Goal: Task Accomplishment & Management: Use online tool/utility

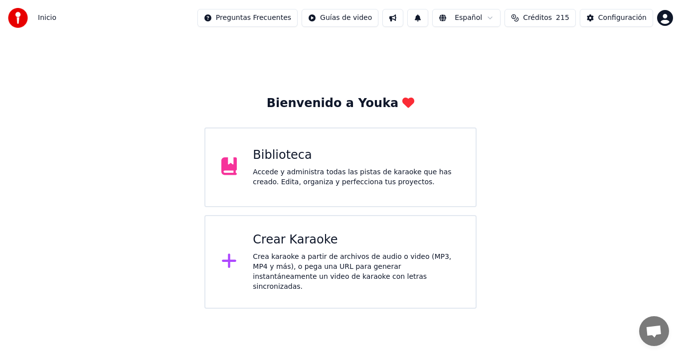
click at [352, 254] on div "Crea karaoke a partir de archivos de audio o video (MP3, MP4 y más), o pega una…" at bounding box center [356, 272] width 207 height 40
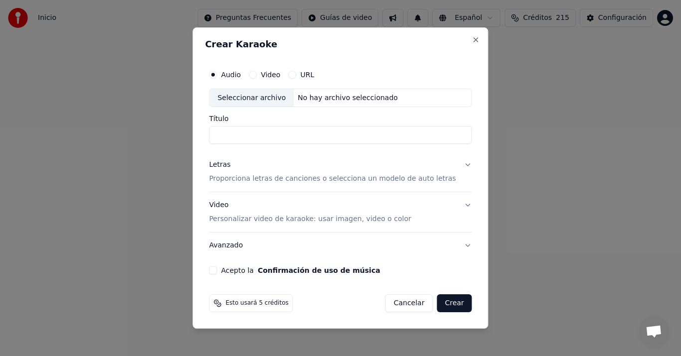
click at [244, 97] on div "Seleccionar archivo" at bounding box center [251, 98] width 84 height 18
type input "**********"
click at [242, 182] on p "Proporciona letras de canciones o selecciona un modelo de auto letras" at bounding box center [332, 179] width 247 height 10
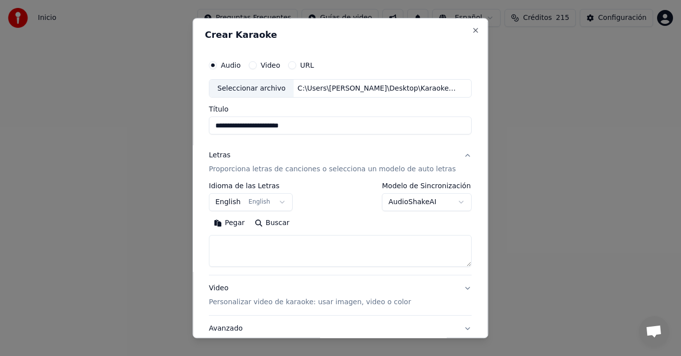
click at [235, 221] on button "Pegar" at bounding box center [229, 224] width 41 height 16
type textarea "**********"
click at [233, 203] on button "English English" at bounding box center [251, 203] width 84 height 18
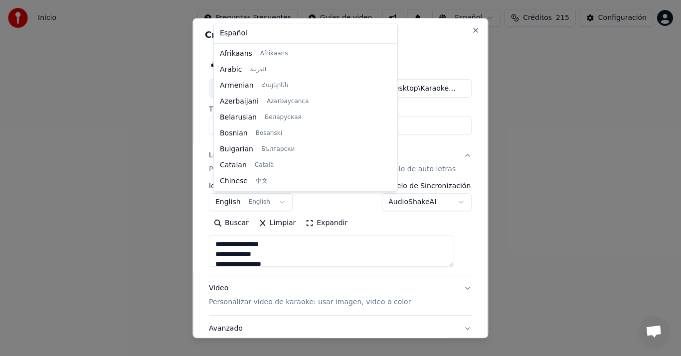
scroll to position [80, 0]
select select "**"
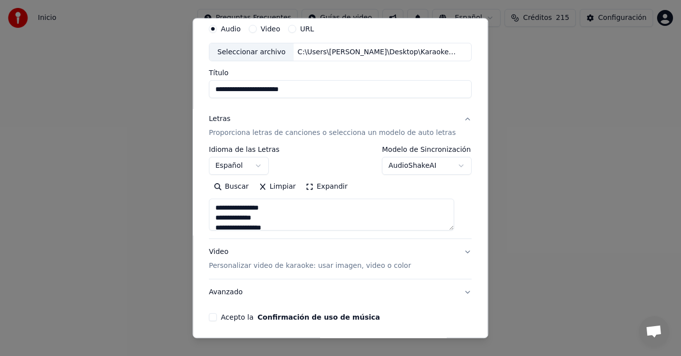
scroll to position [74, 0]
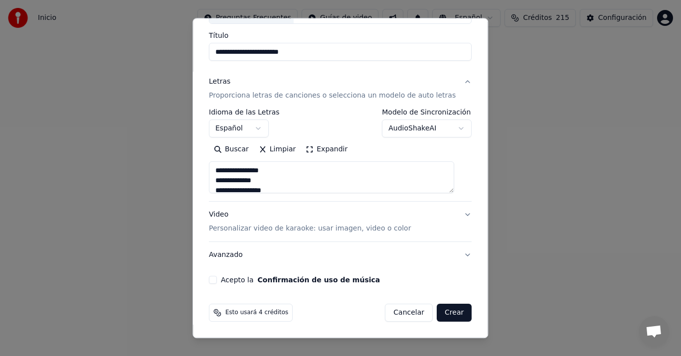
click at [220, 205] on button "Video Personalizar video de karaoke: usar imagen, video o color" at bounding box center [340, 222] width 263 height 40
type textarea "**********"
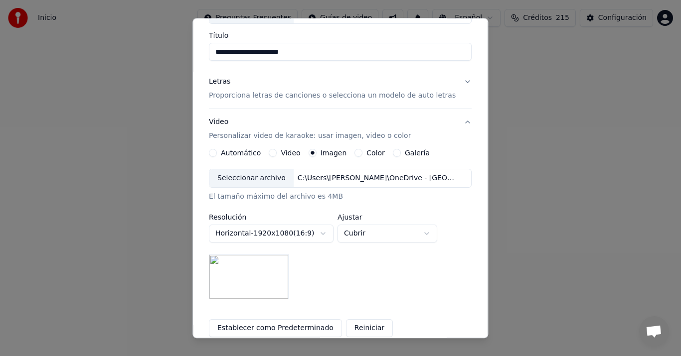
click at [263, 176] on div "Seleccionar archivo" at bounding box center [251, 179] width 84 height 18
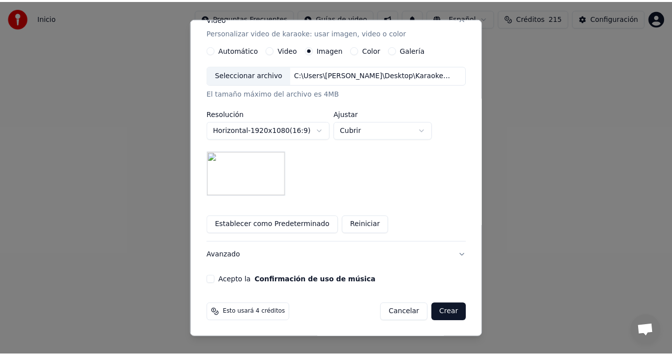
scroll to position [177, 0]
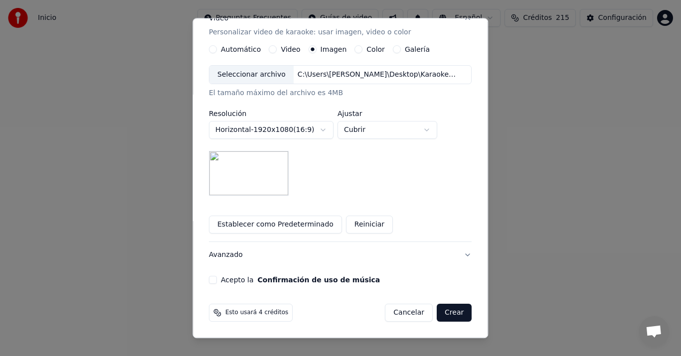
click at [217, 282] on button "Acepto la Confirmación de uso de música" at bounding box center [213, 281] width 8 height 8
click at [442, 311] on button "Crear" at bounding box center [454, 314] width 35 height 18
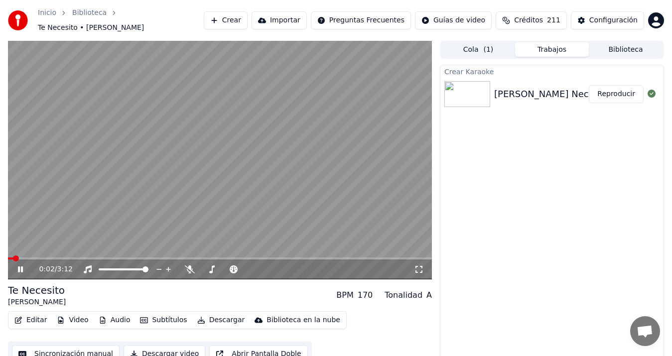
click at [75, 349] on button "Sincronización manual" at bounding box center [66, 354] width 108 height 18
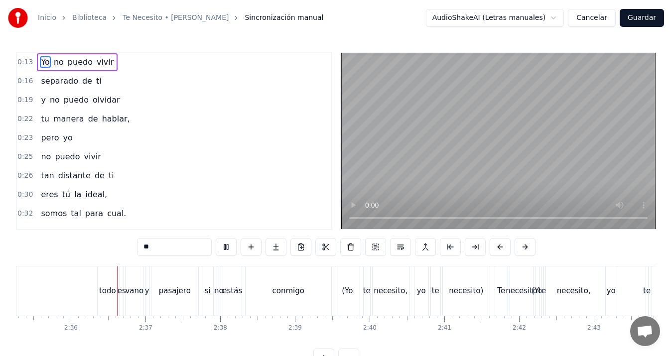
scroll to position [0, 11610]
click at [349, 299] on div "(Yo" at bounding box center [347, 291] width 24 height 49
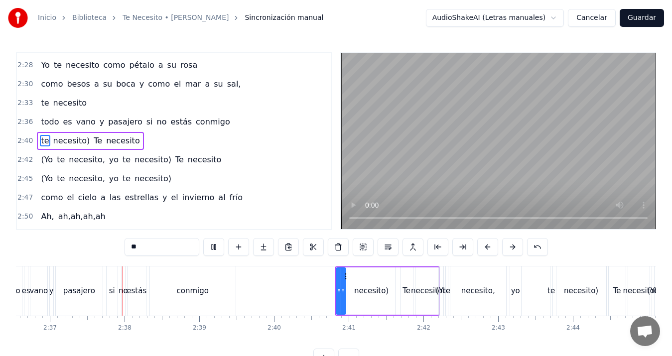
scroll to position [0, 11733]
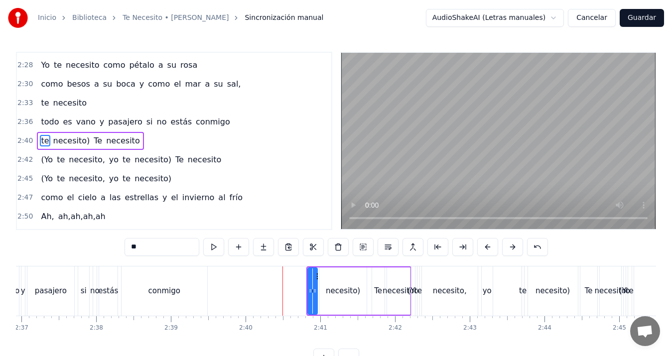
click at [341, 288] on div "necesito)" at bounding box center [343, 291] width 34 height 11
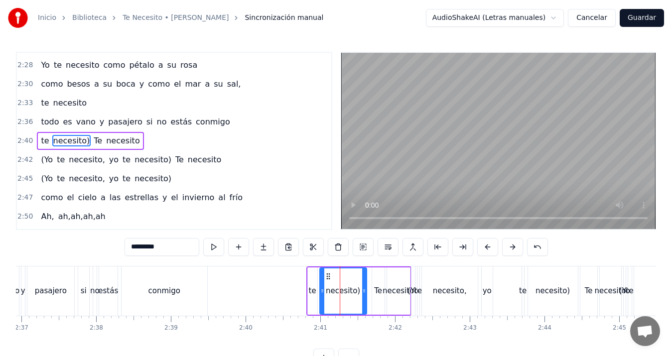
click at [185, 250] on input "*********" at bounding box center [162, 247] width 75 height 18
click at [542, 297] on div "necesito)" at bounding box center [553, 291] width 50 height 49
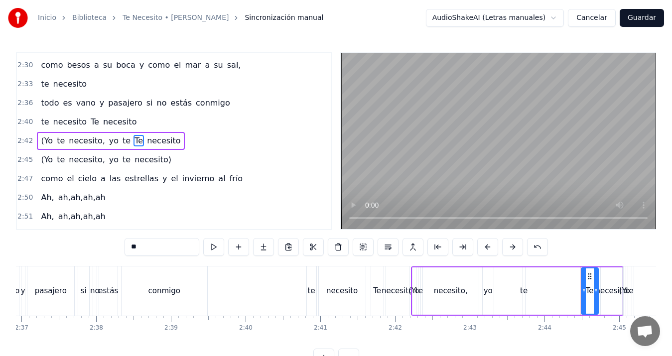
click at [522, 288] on div "te" at bounding box center [523, 291] width 7 height 11
type input "**"
click at [496, 286] on div "(Yo te necesito, yo Te necesito" at bounding box center [517, 291] width 213 height 49
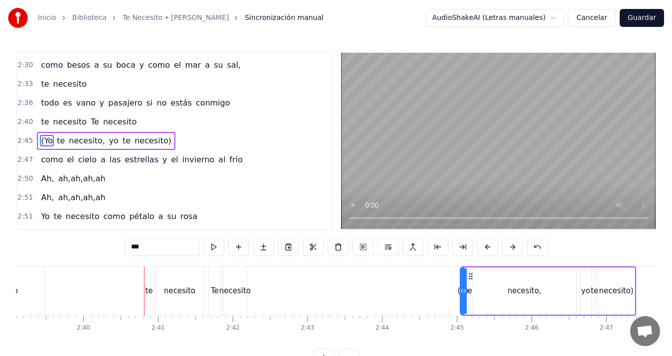
scroll to position [0, 11939]
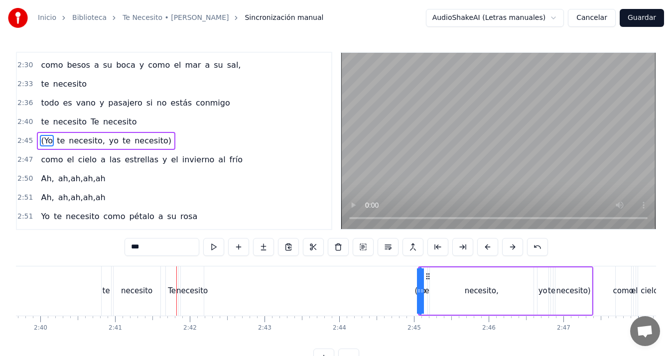
click at [105, 287] on div "te" at bounding box center [106, 291] width 7 height 11
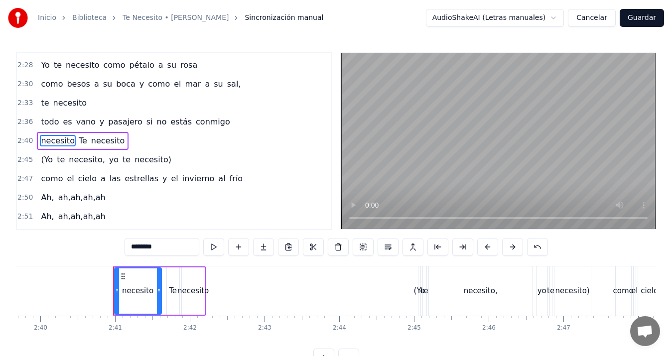
click at [130, 286] on div "necesito" at bounding box center [137, 291] width 31 height 11
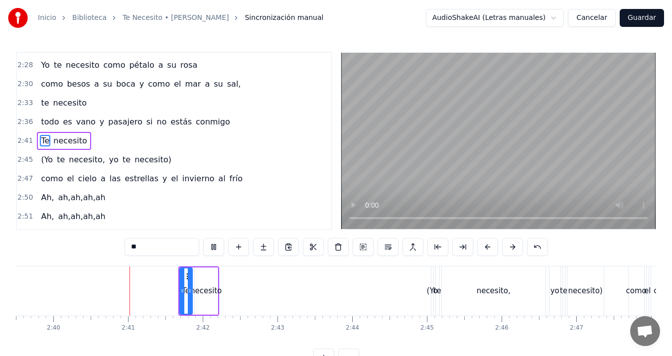
scroll to position [0, 11954]
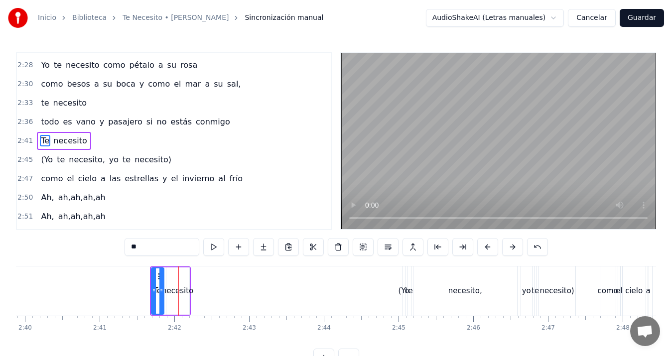
click at [183, 284] on div "necesito" at bounding box center [177, 291] width 23 height 47
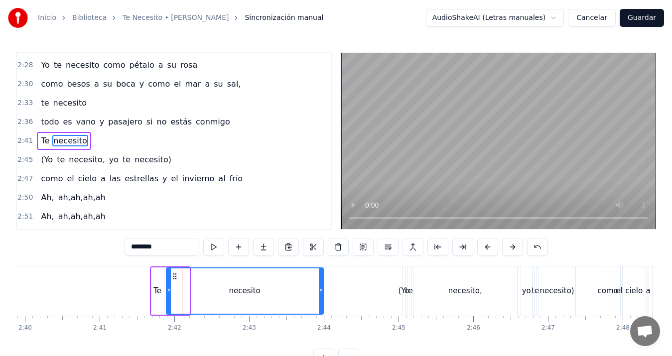
drag, startPoint x: 187, startPoint y: 291, endPoint x: 300, endPoint y: 292, distance: 112.7
click at [322, 292] on icon at bounding box center [321, 291] width 4 height 8
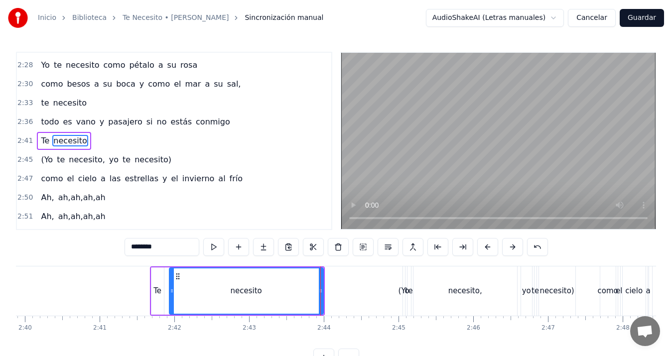
click at [170, 290] on icon at bounding box center [172, 291] width 4 height 8
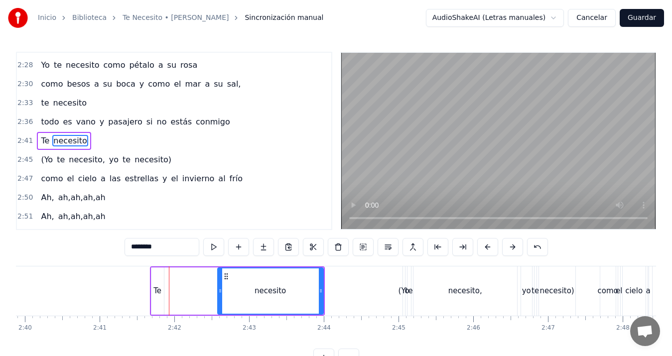
drag, startPoint x: 171, startPoint y: 289, endPoint x: 219, endPoint y: 291, distance: 48.4
click at [219, 291] on icon at bounding box center [220, 291] width 4 height 8
click at [159, 283] on div "Te" at bounding box center [158, 291] width 12 height 47
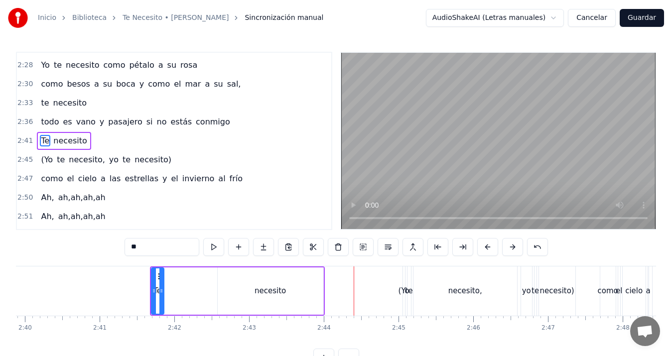
click at [313, 293] on div "necesito" at bounding box center [271, 291] width 106 height 47
type input "********"
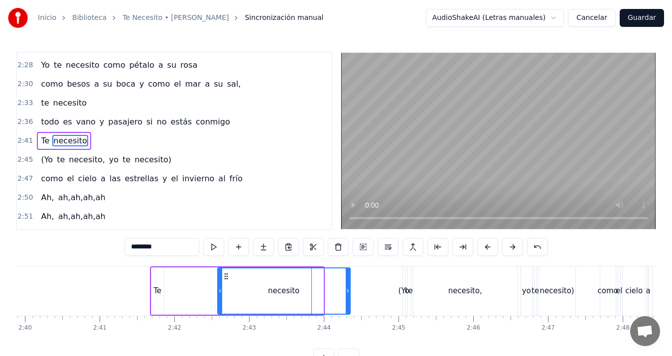
drag, startPoint x: 321, startPoint y: 288, endPoint x: 348, endPoint y: 285, distance: 27.1
click at [348, 285] on div at bounding box center [348, 291] width 4 height 45
click at [223, 292] on icon at bounding box center [223, 291] width 4 height 8
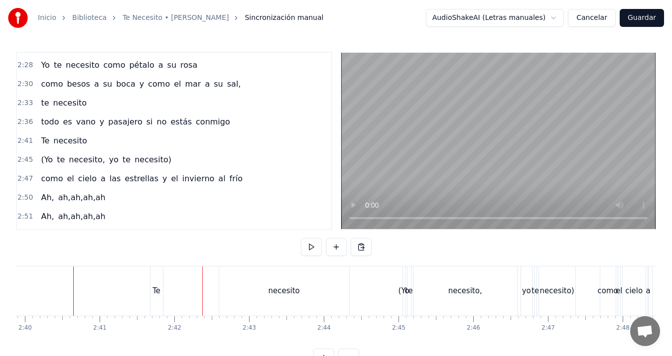
click at [158, 277] on div "Te" at bounding box center [157, 291] width 12 height 49
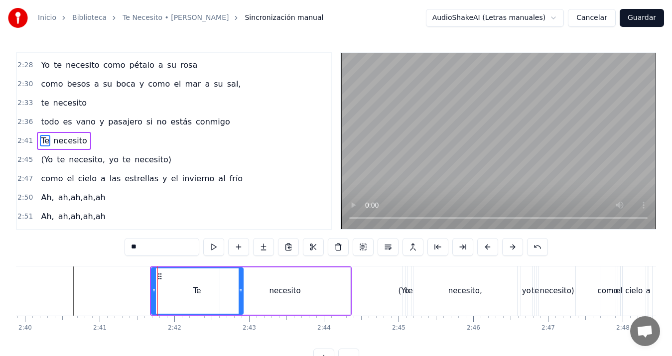
drag, startPoint x: 162, startPoint y: 289, endPoint x: 241, endPoint y: 284, distance: 79.4
click at [241, 284] on div at bounding box center [241, 291] width 4 height 45
drag, startPoint x: 154, startPoint y: 292, endPoint x: 183, endPoint y: 285, distance: 30.6
click at [183, 285] on div at bounding box center [184, 291] width 4 height 45
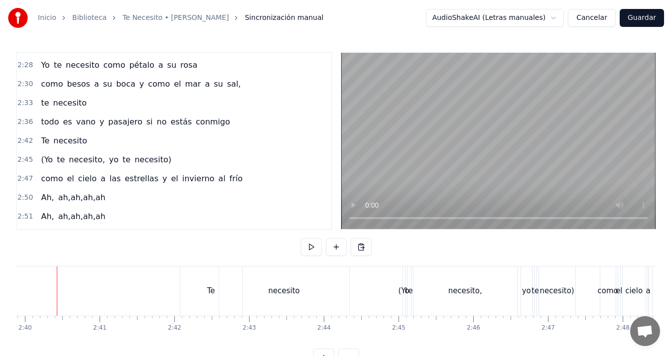
scroll to position [0, 11945]
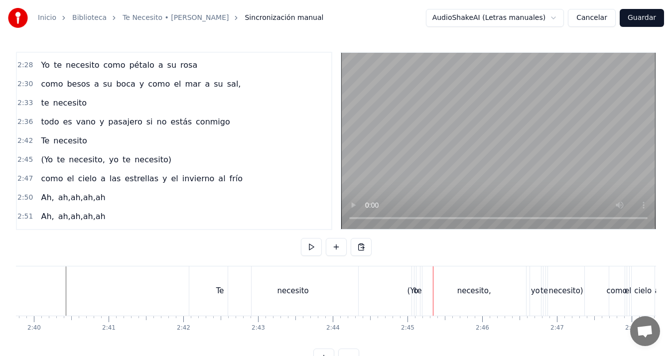
click at [413, 289] on div "(Yo" at bounding box center [413, 291] width 11 height 11
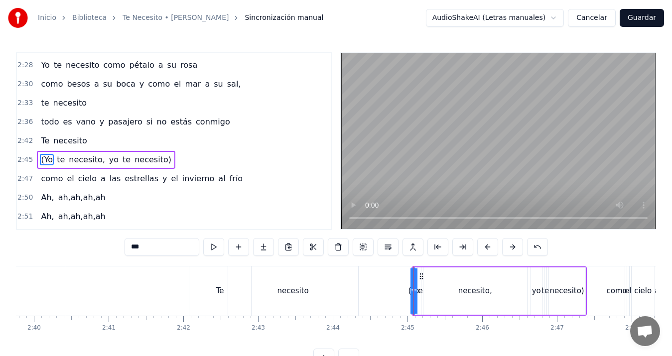
scroll to position [906, 0]
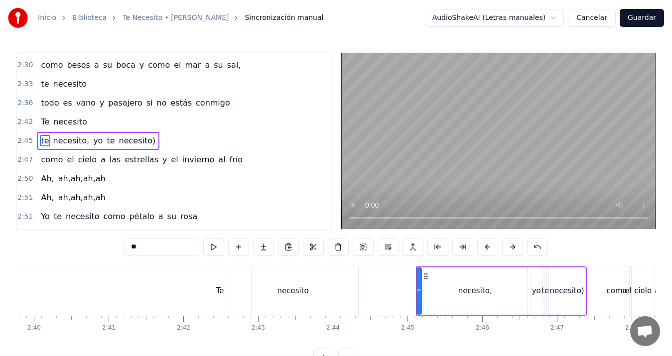
click at [184, 247] on input "**" at bounding box center [162, 247] width 75 height 18
click at [203, 288] on div "Te" at bounding box center [220, 291] width 62 height 49
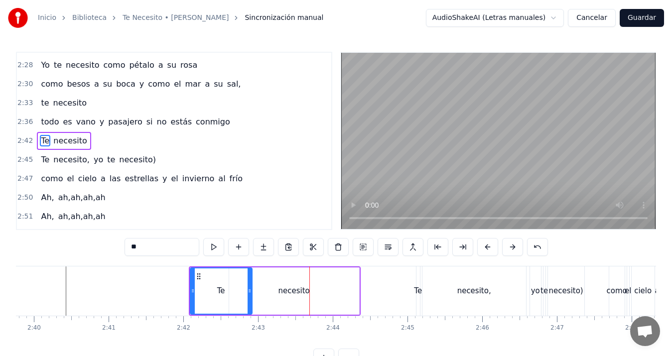
click at [298, 288] on div "necesito" at bounding box center [294, 291] width 31 height 11
type input "********"
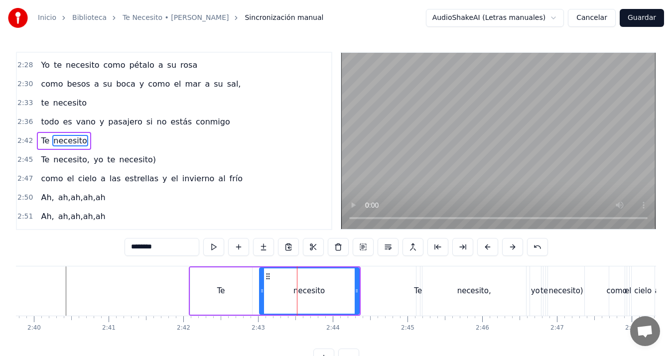
drag, startPoint x: 232, startPoint y: 292, endPoint x: 262, endPoint y: 286, distance: 31.0
click at [262, 286] on div at bounding box center [262, 291] width 4 height 45
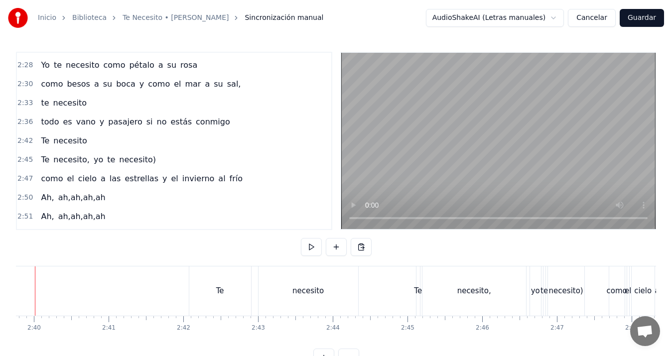
scroll to position [0, 11914]
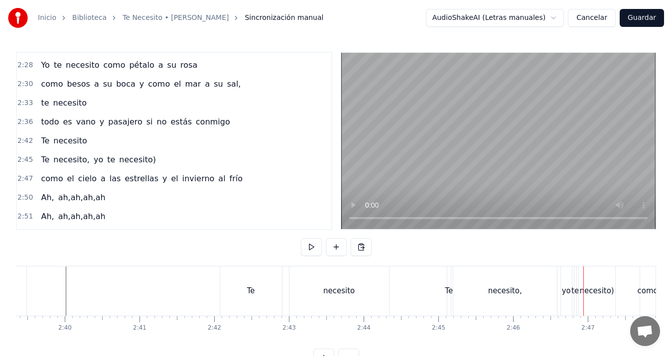
click at [451, 290] on div "Te" at bounding box center [449, 291] width 8 height 11
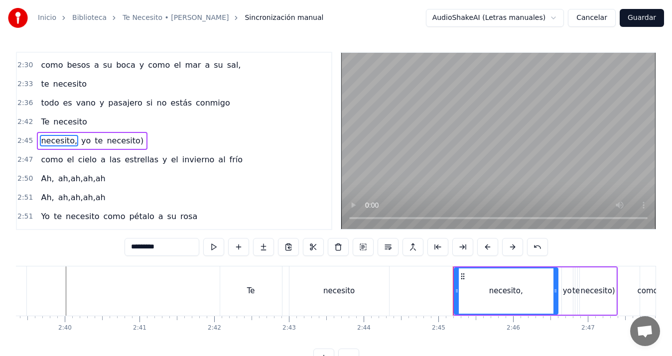
click at [466, 287] on div "necesito," at bounding box center [506, 291] width 103 height 45
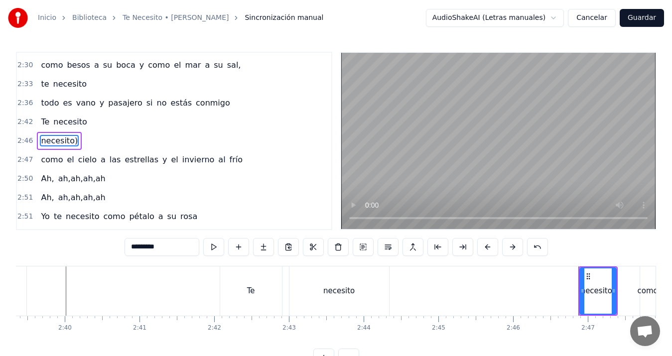
type input "****"
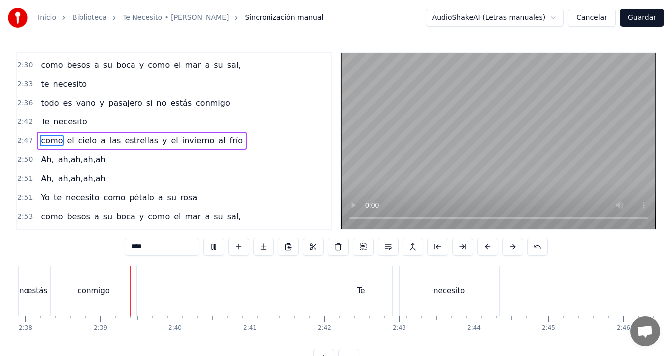
scroll to position [0, 11834]
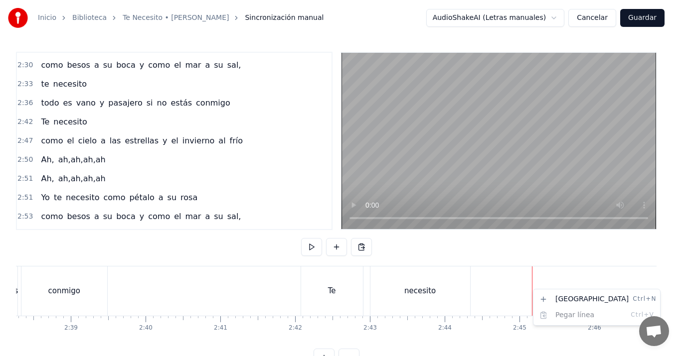
click at [400, 347] on html "Inicio Biblioteca Te Necesito • Luis Miguel Sincronización manual AudioShakeAI …" at bounding box center [340, 191] width 681 height 383
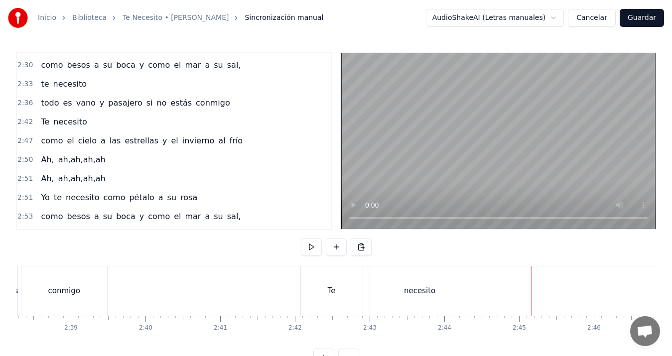
drag, startPoint x: 545, startPoint y: 349, endPoint x: 560, endPoint y: 346, distance: 15.4
click at [560, 346] on div "0:13 Yo no puedo vivir 0:16 separado de ti 0:19 y no puedo olvidar 0:22 tu mane…" at bounding box center [336, 209] width 641 height 315
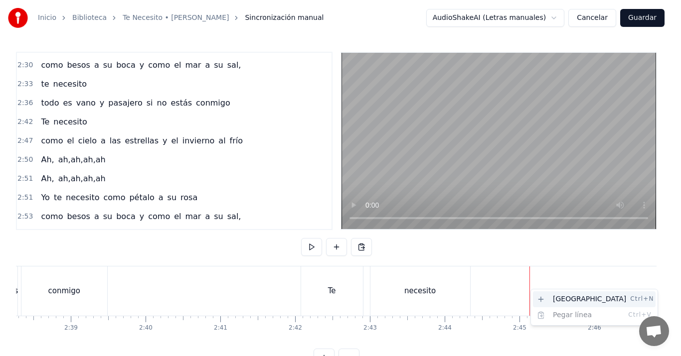
click at [542, 296] on div "Nueva línea Ctrl+N" at bounding box center [594, 300] width 123 height 16
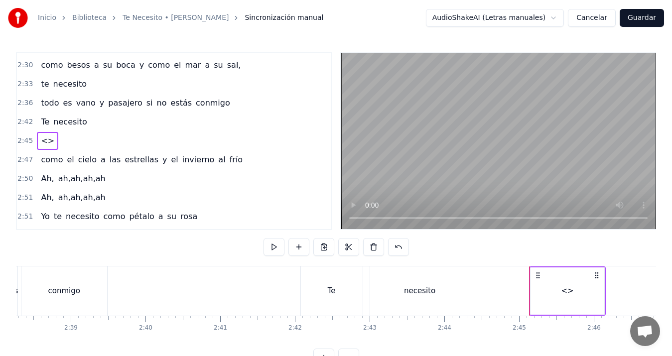
click at [549, 295] on div "<>" at bounding box center [568, 291] width 74 height 47
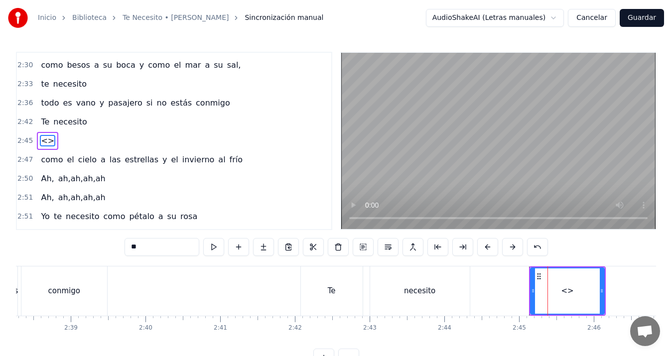
click at [176, 248] on input "**" at bounding box center [162, 247] width 75 height 18
type input "*"
type input "**"
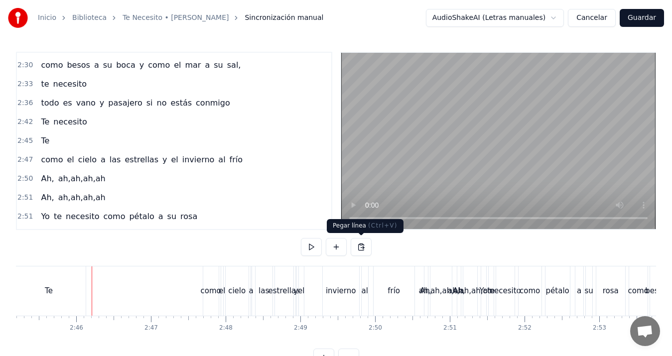
scroll to position [0, 12377]
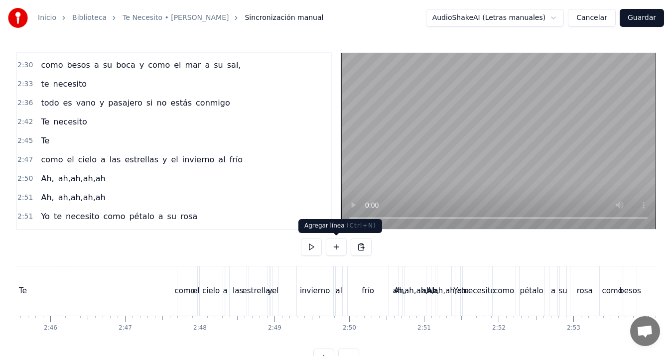
click at [336, 244] on button at bounding box center [336, 247] width 21 height 18
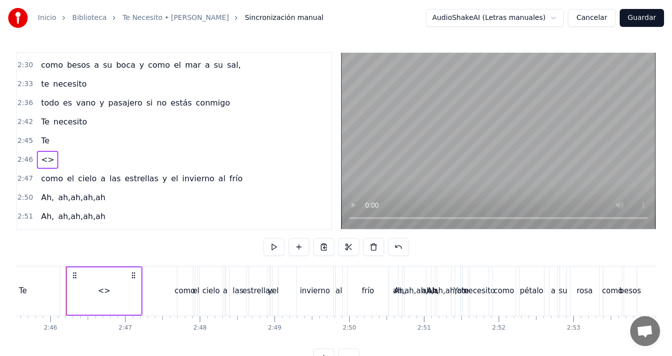
click at [101, 292] on div "<>" at bounding box center [104, 291] width 12 height 11
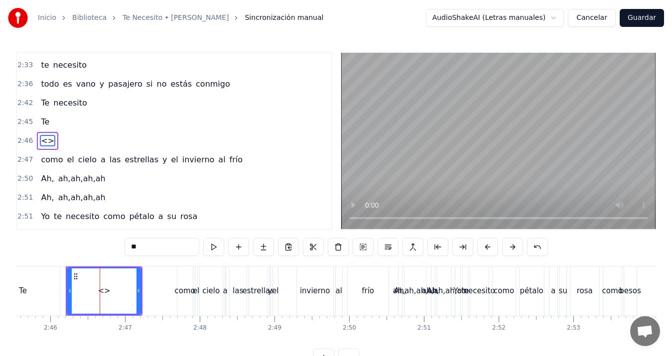
click at [147, 244] on input "**" at bounding box center [162, 247] width 75 height 18
type input "*"
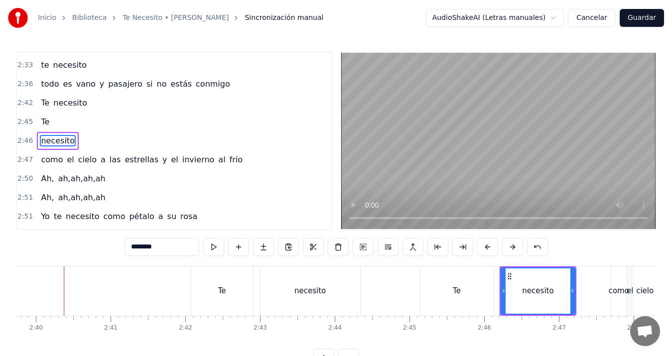
scroll to position [0, 11941]
click at [465, 291] on div "Te" at bounding box center [460, 291] width 74 height 49
type input "**"
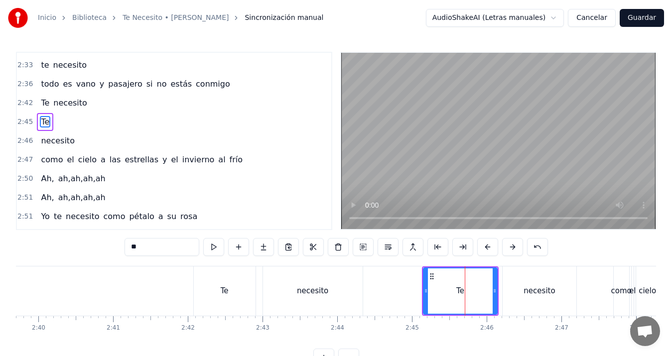
scroll to position [906, 0]
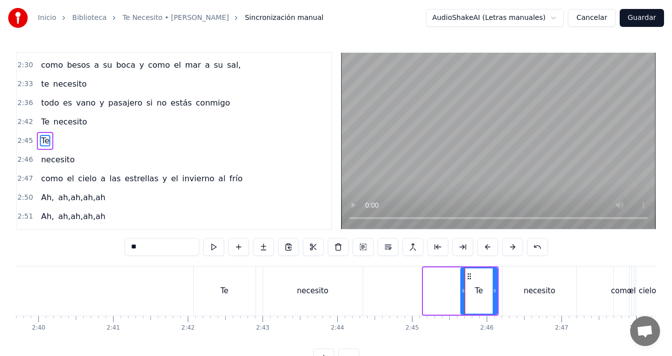
drag, startPoint x: 426, startPoint y: 294, endPoint x: 463, endPoint y: 290, distance: 37.7
click at [463, 290] on icon at bounding box center [464, 291] width 4 height 8
click at [545, 293] on div "necesito" at bounding box center [539, 291] width 31 height 11
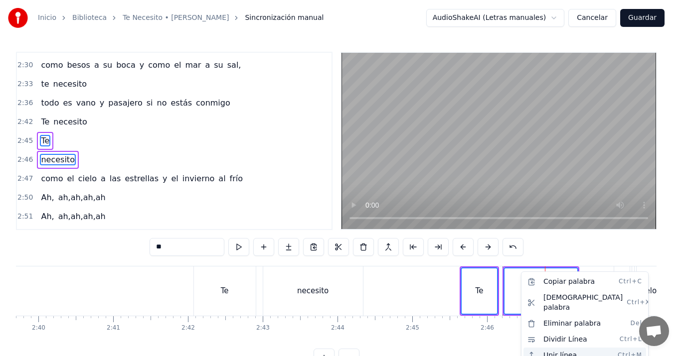
click at [548, 348] on div "Unir línea Ctrl+M" at bounding box center [584, 356] width 123 height 16
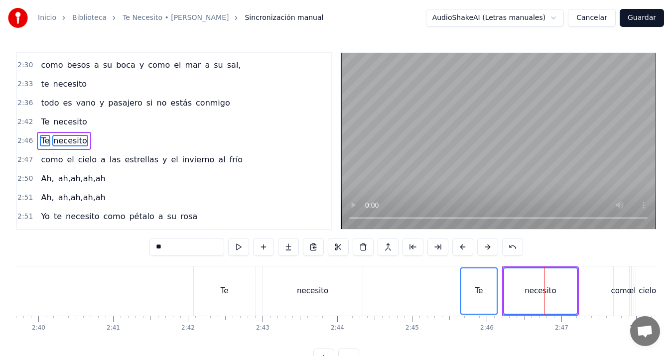
click at [476, 291] on div "Te" at bounding box center [480, 291] width 8 height 11
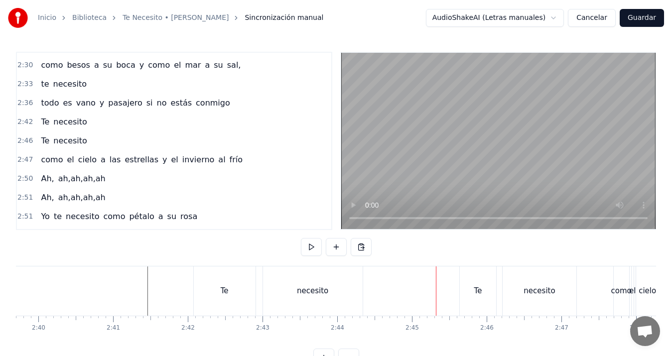
click at [460, 289] on div "Te" at bounding box center [478, 291] width 37 height 49
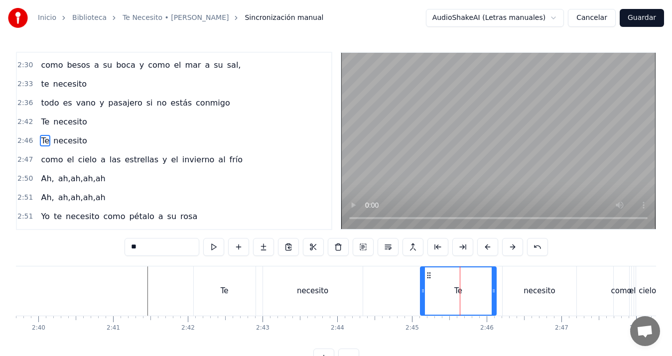
drag, startPoint x: 461, startPoint y: 290, endPoint x: 421, endPoint y: 294, distance: 39.5
click at [421, 294] on icon at bounding box center [423, 291] width 4 height 8
click at [229, 291] on div "Te" at bounding box center [225, 291] width 62 height 49
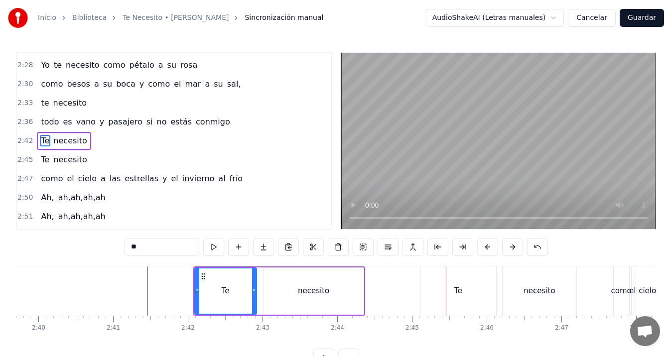
click at [456, 297] on div "Te" at bounding box center [459, 291] width 76 height 49
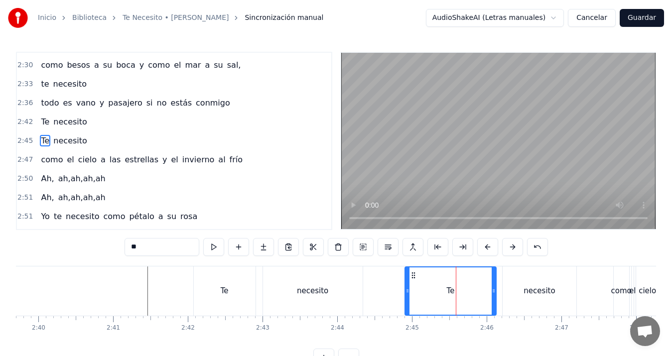
drag, startPoint x: 422, startPoint y: 291, endPoint x: 406, endPoint y: 291, distance: 15.5
click at [406, 291] on icon at bounding box center [408, 291] width 4 height 8
click at [235, 295] on div "Te" at bounding box center [225, 291] width 62 height 49
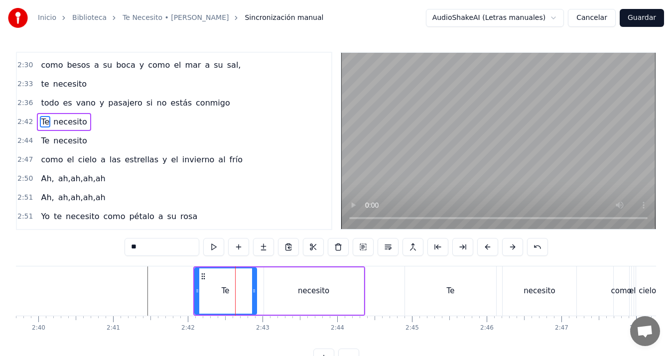
scroll to position [887, 0]
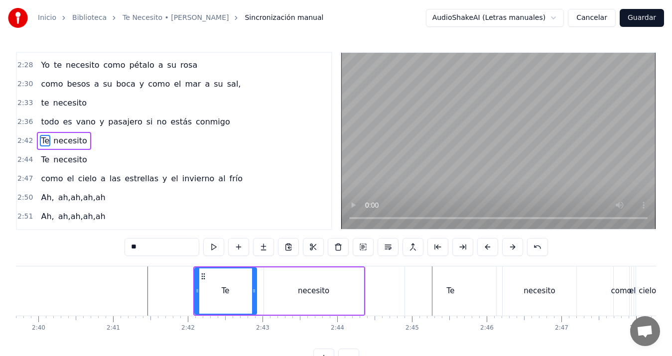
click at [459, 293] on div "Te" at bounding box center [450, 291] width 91 height 49
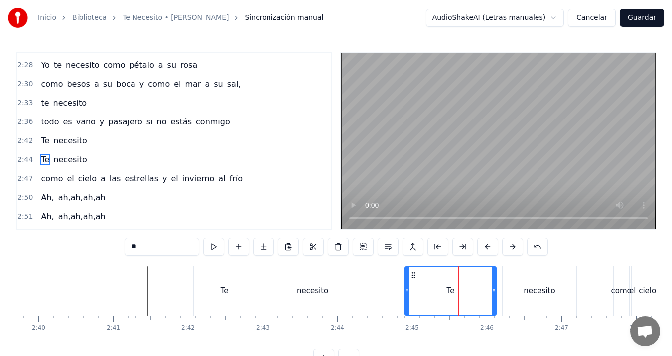
scroll to position [906, 0]
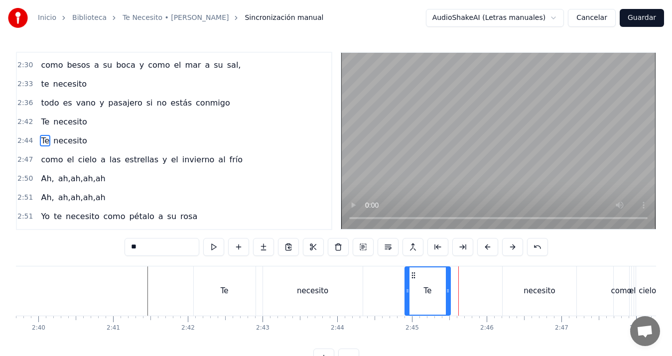
drag, startPoint x: 493, startPoint y: 289, endPoint x: 450, endPoint y: 289, distance: 43.9
click at [450, 289] on icon at bounding box center [448, 291] width 4 height 8
click at [508, 290] on div "necesito" at bounding box center [540, 291] width 74 height 49
type input "********"
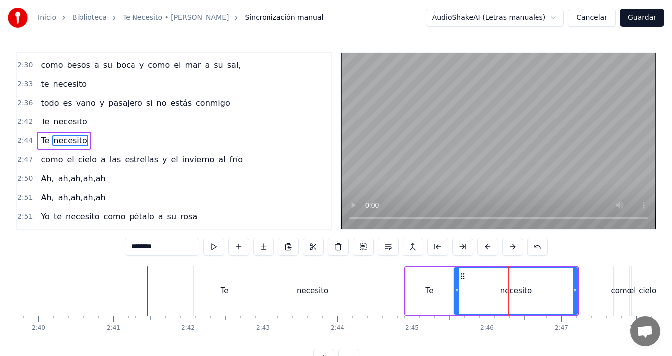
drag, startPoint x: 505, startPoint y: 291, endPoint x: 456, endPoint y: 292, distance: 49.4
click at [456, 292] on icon at bounding box center [457, 291] width 4 height 8
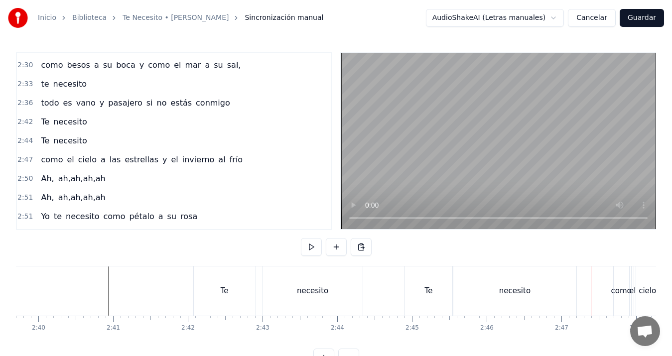
click at [419, 286] on div "Te" at bounding box center [428, 291] width 47 height 49
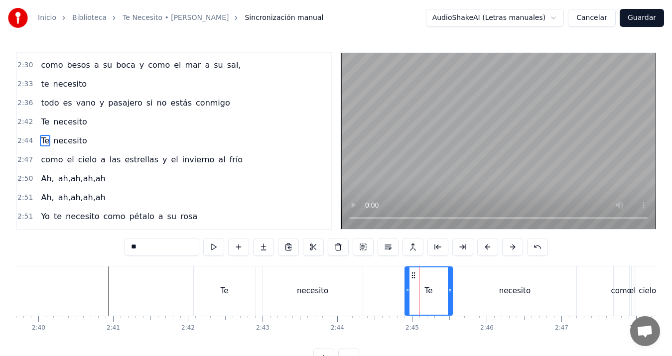
click at [414, 294] on div "Te" at bounding box center [429, 291] width 46 height 47
drag, startPoint x: 406, startPoint y: 291, endPoint x: 422, endPoint y: 291, distance: 16.4
click at [422, 291] on icon at bounding box center [424, 291] width 4 height 8
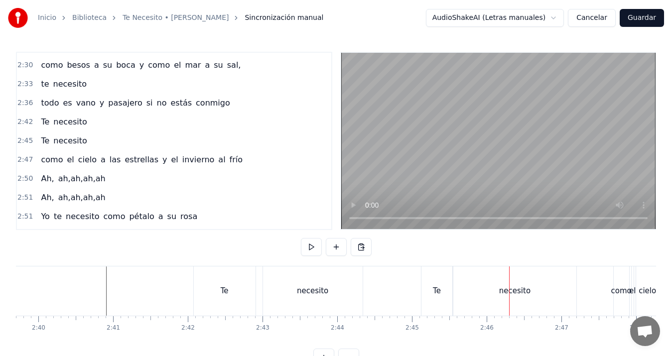
click at [442, 295] on div "Te" at bounding box center [437, 291] width 31 height 49
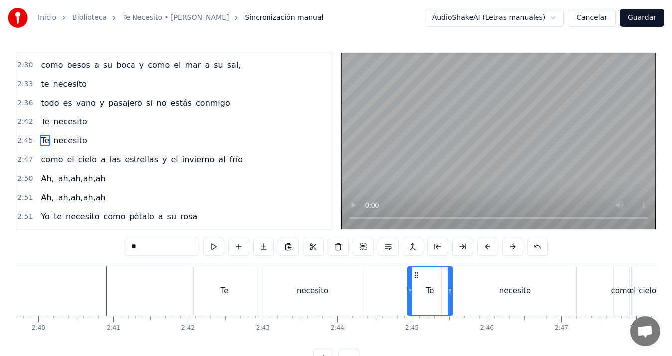
drag, startPoint x: 425, startPoint y: 292, endPoint x: 412, endPoint y: 294, distance: 13.6
click at [412, 294] on icon at bounding box center [411, 291] width 4 height 8
drag, startPoint x: 449, startPoint y: 293, endPoint x: 431, endPoint y: 296, distance: 18.2
click at [431, 296] on div at bounding box center [432, 291] width 4 height 47
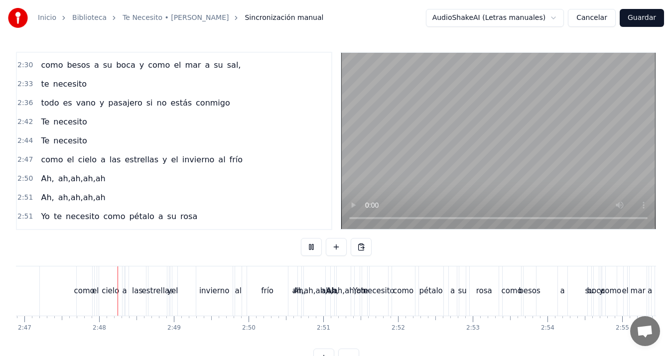
scroll to position [0, 12498]
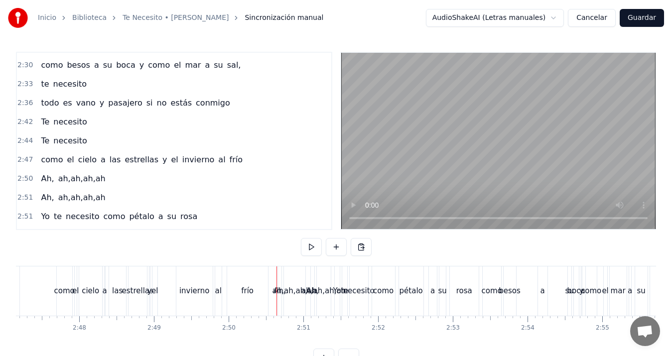
click at [282, 293] on div "ah,ah,ah,ah" at bounding box center [295, 291] width 44 height 11
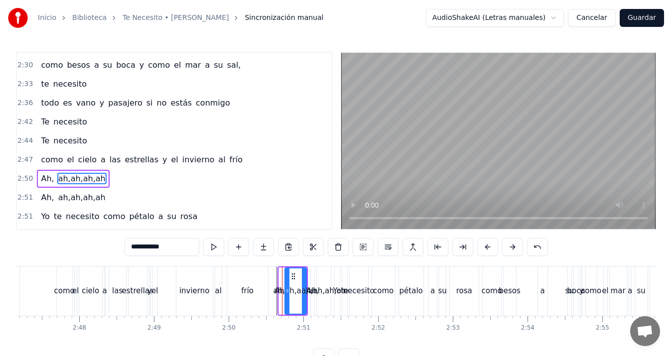
scroll to position [944, 0]
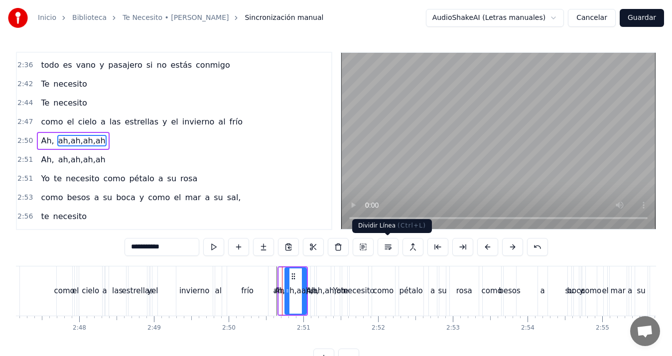
click at [385, 246] on button at bounding box center [388, 247] width 21 height 18
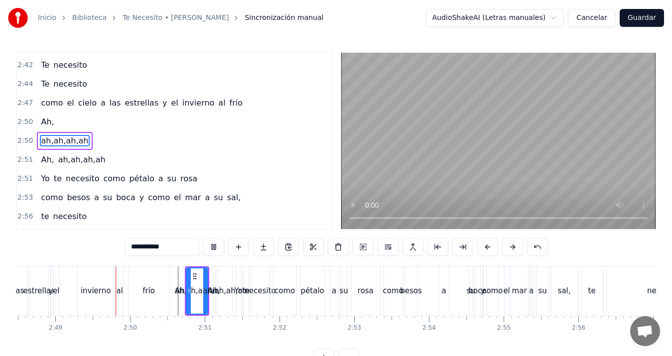
scroll to position [0, 12617]
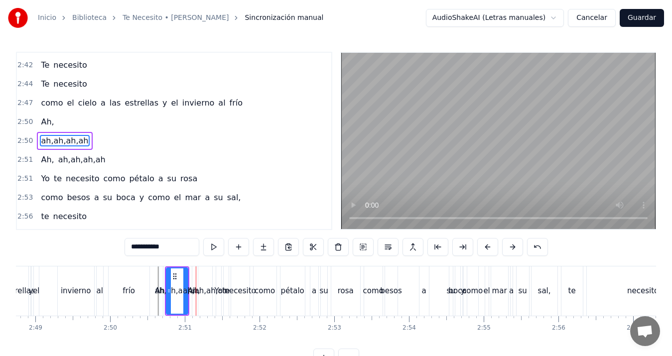
click at [162, 290] on div "ah,ah,ah,ah" at bounding box center [177, 291] width 44 height 11
click at [156, 291] on div "Ah," at bounding box center [161, 291] width 12 height 11
type input "***"
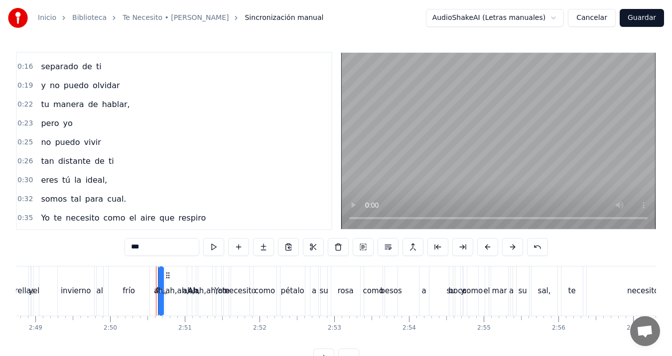
scroll to position [0, 0]
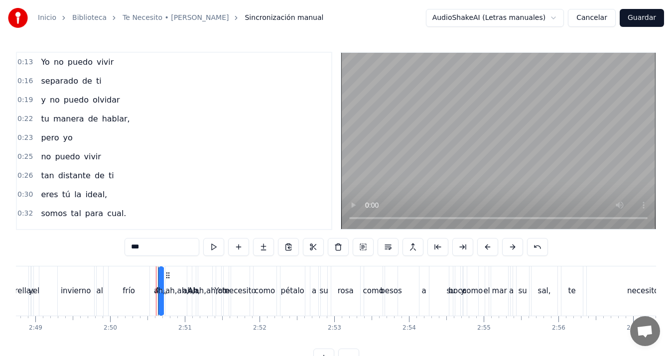
click at [596, 15] on button "Cancelar" at bounding box center [592, 18] width 48 height 18
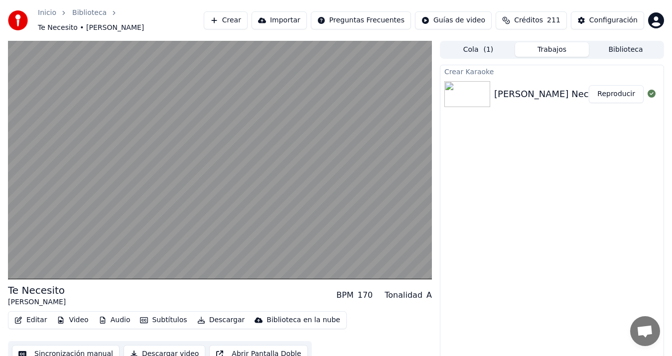
click at [620, 43] on button "Biblioteca" at bounding box center [626, 49] width 74 height 14
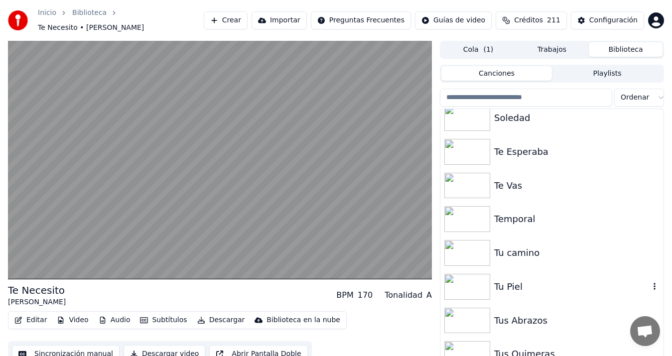
scroll to position [1414, 0]
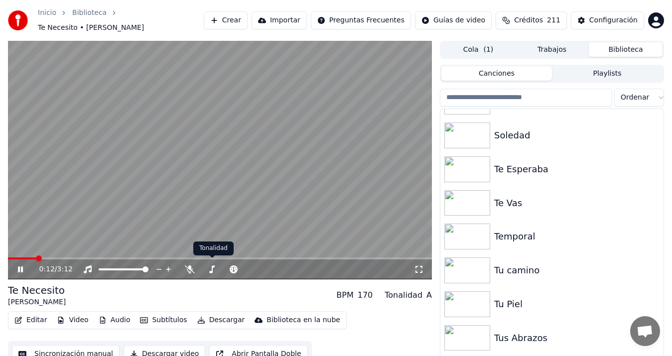
drag, startPoint x: 214, startPoint y: 187, endPoint x: 219, endPoint y: 197, distance: 11.4
click at [215, 187] on video at bounding box center [220, 160] width 424 height 239
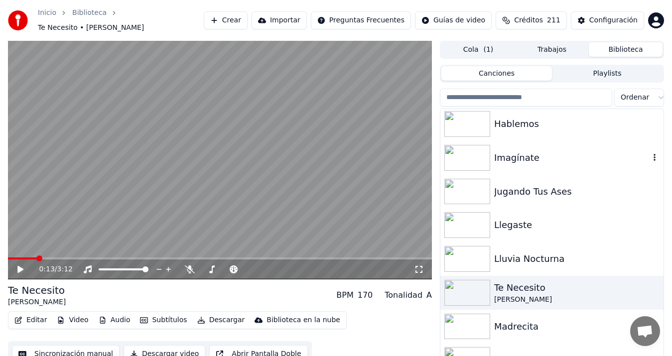
scroll to position [648, 0]
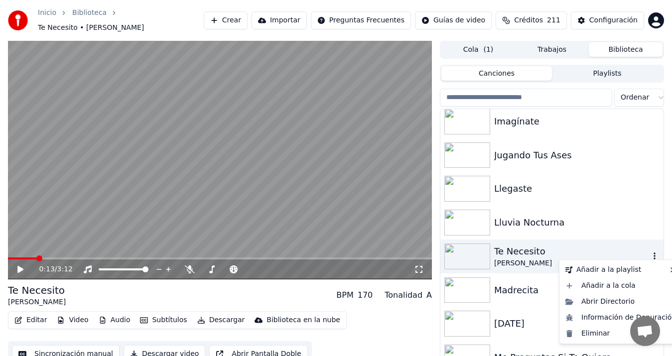
click at [650, 252] on icon "button" at bounding box center [655, 256] width 10 height 8
click at [593, 337] on div "Eliminar" at bounding box center [621, 334] width 119 height 16
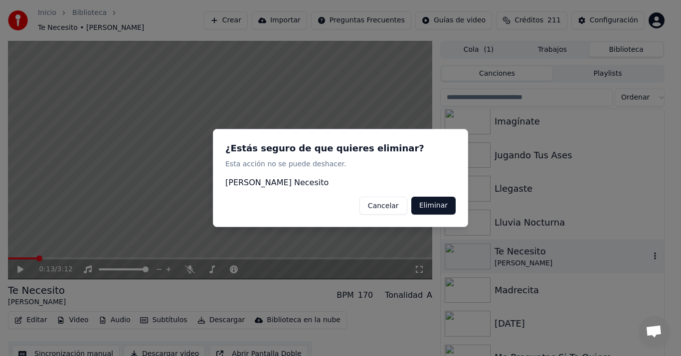
click at [423, 205] on button "Eliminar" at bounding box center [433, 206] width 44 height 18
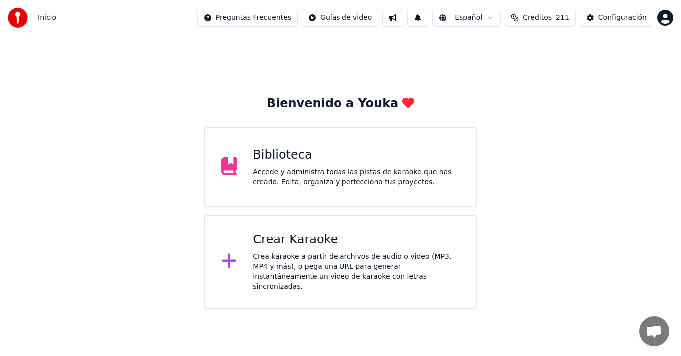
click at [300, 247] on div "Crear Karaoke" at bounding box center [356, 240] width 207 height 16
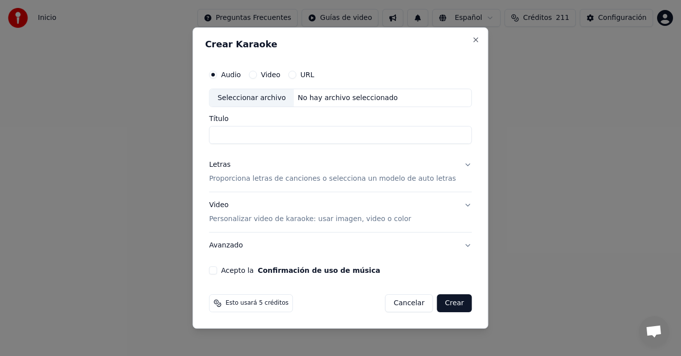
click at [258, 102] on div "Seleccionar archivo" at bounding box center [251, 98] width 84 height 18
type input "**********"
click at [230, 170] on div "Letras" at bounding box center [219, 166] width 21 height 10
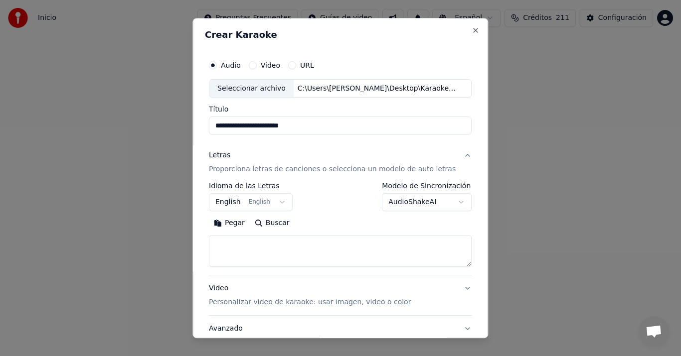
click at [230, 204] on button "English English" at bounding box center [251, 203] width 84 height 18
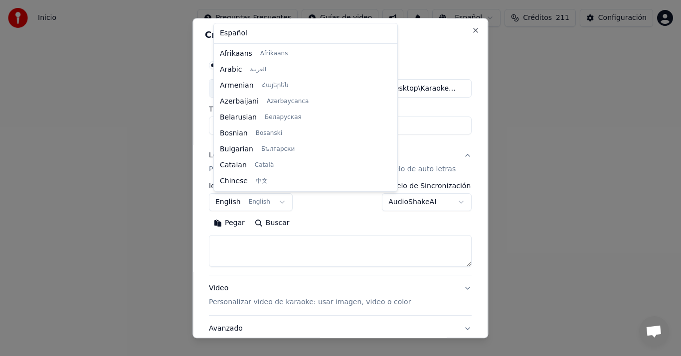
scroll to position [80, 0]
select select "**"
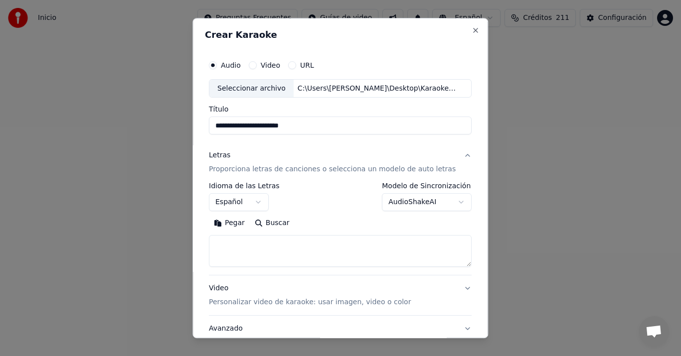
click at [237, 222] on button "Pegar" at bounding box center [229, 224] width 41 height 16
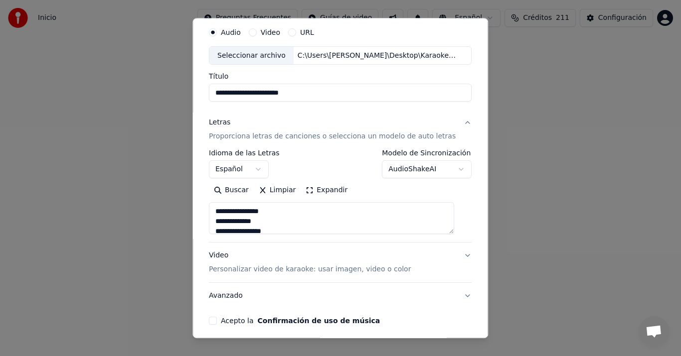
scroll to position [50, 0]
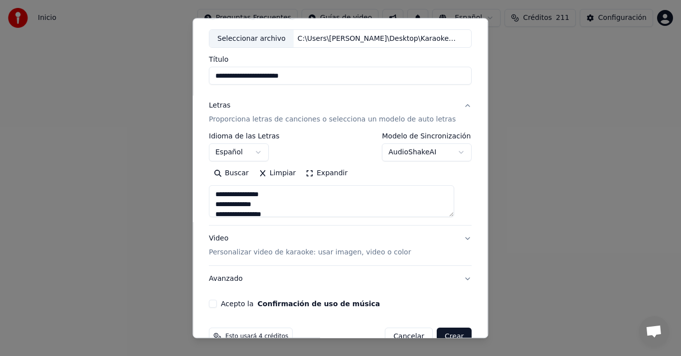
click at [228, 239] on div "Video Personalizar video de karaoke: usar imagen, video o color" at bounding box center [310, 246] width 202 height 24
type textarea "**********"
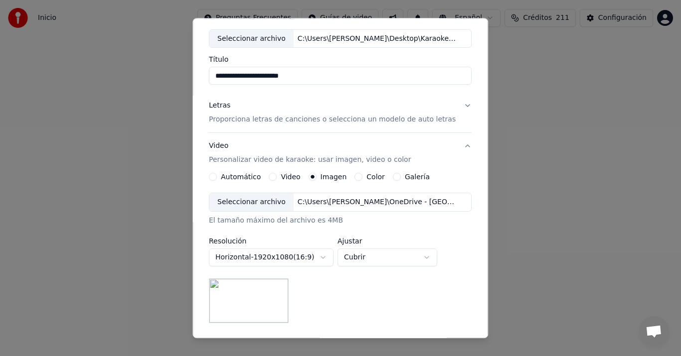
click at [267, 205] on div "Seleccionar archivo" at bounding box center [251, 203] width 84 height 18
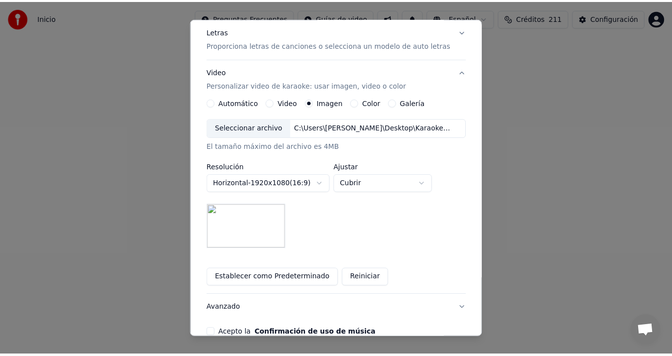
scroll to position [177, 0]
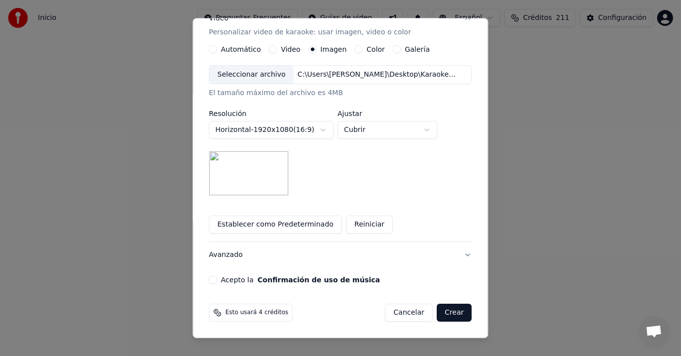
click at [217, 284] on button "Acepto la Confirmación de uso de música" at bounding box center [213, 281] width 8 height 8
click at [437, 320] on button "Crear" at bounding box center [454, 314] width 35 height 18
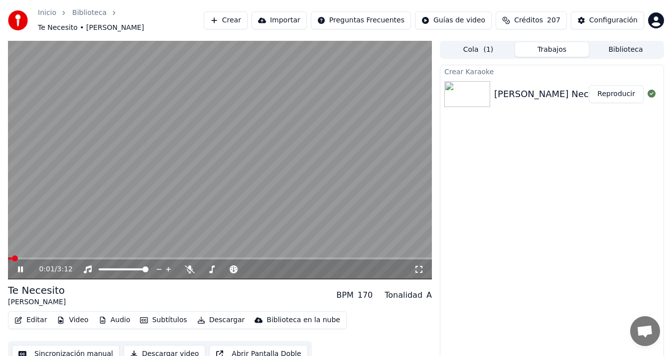
click at [102, 345] on button "Sincronización manual" at bounding box center [66, 354] width 108 height 18
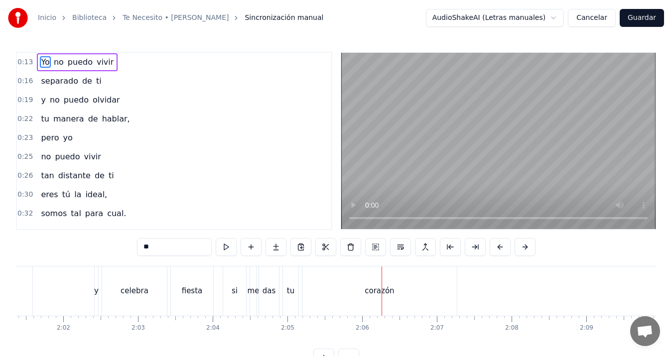
scroll to position [0, 9017]
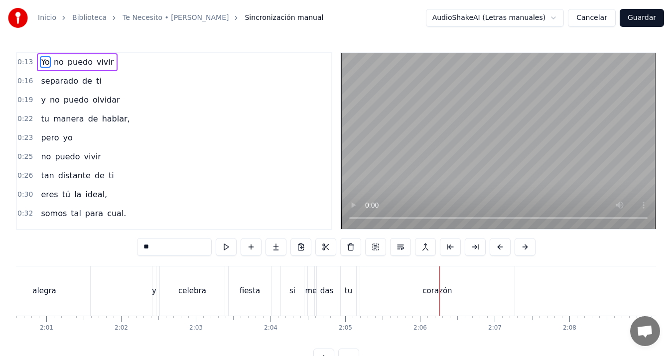
click at [294, 283] on div "si" at bounding box center [292, 291] width 23 height 49
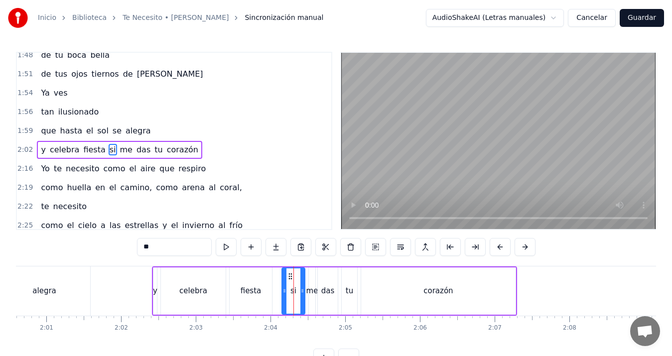
scroll to position [717, 0]
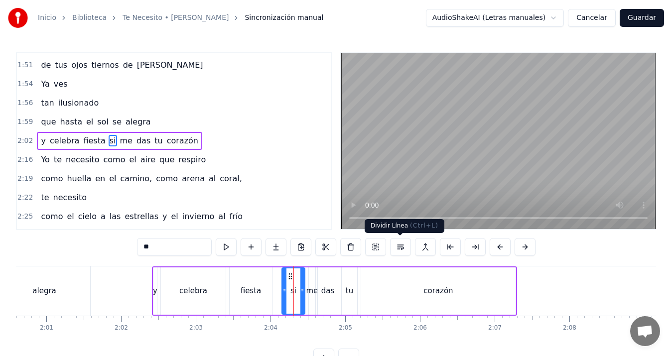
click at [400, 246] on button at bounding box center [400, 247] width 21 height 18
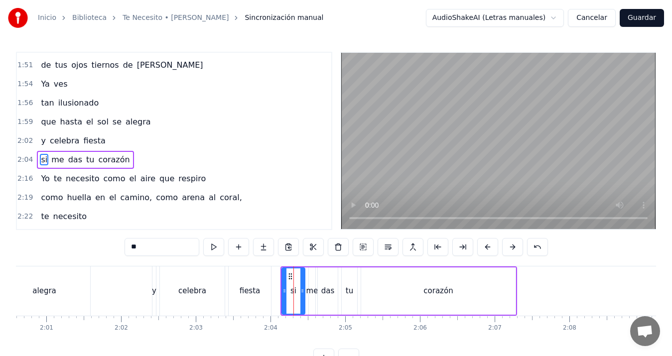
scroll to position [736, 0]
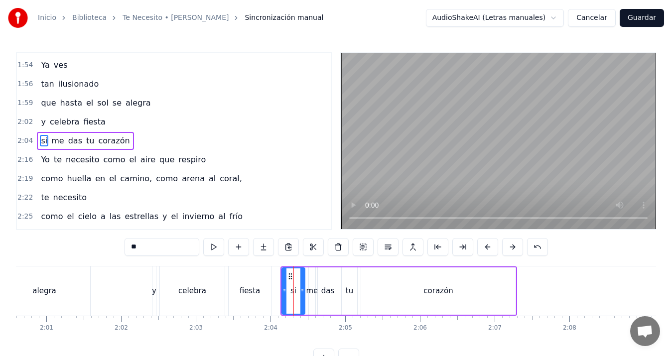
click at [41, 285] on div "alegra" at bounding box center [45, 291] width 92 height 49
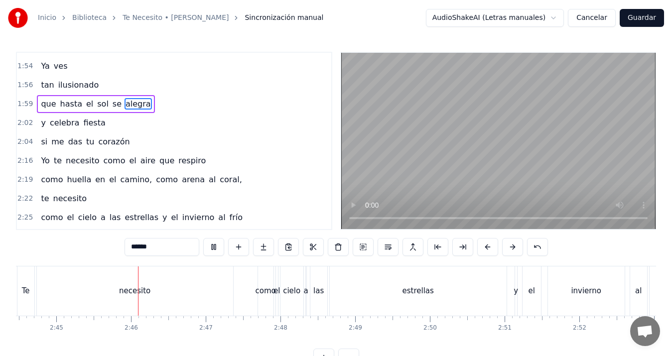
scroll to position [0, 12325]
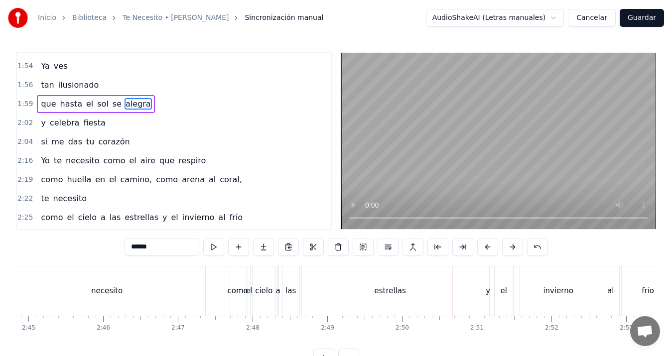
click at [380, 293] on div "estrellas" at bounding box center [389, 291] width 31 height 11
type input "*********"
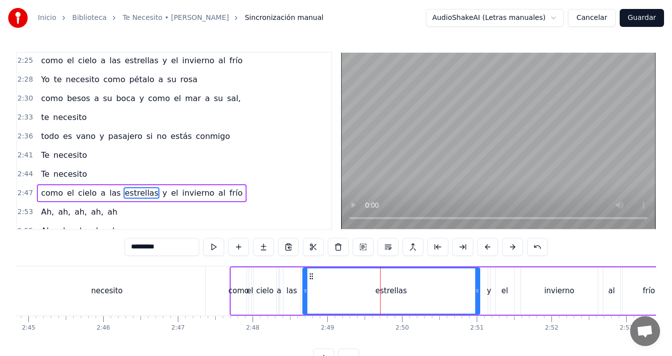
scroll to position [922, 0]
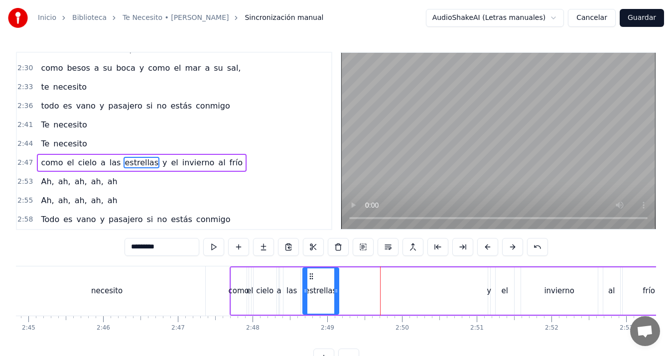
drag, startPoint x: 477, startPoint y: 290, endPoint x: 340, endPoint y: 288, distance: 136.1
click at [338, 288] on icon at bounding box center [336, 291] width 4 height 8
click at [494, 286] on div "como el cielo a las estrellas y el invierno al frío" at bounding box center [454, 291] width 448 height 49
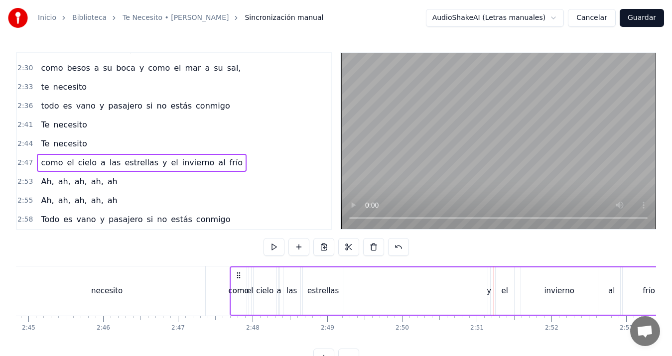
click at [488, 286] on div "y" at bounding box center [489, 291] width 4 height 11
drag, startPoint x: 488, startPoint y: 293, endPoint x: 411, endPoint y: 290, distance: 77.3
click at [411, 290] on div "como el cielo a las estrellas y el invierno al frío" at bounding box center [454, 291] width 448 height 49
click at [491, 290] on div "como el cielo a las estrellas y el invierno al frío" at bounding box center [454, 291] width 448 height 49
click at [488, 292] on div "y" at bounding box center [488, 291] width 4 height 11
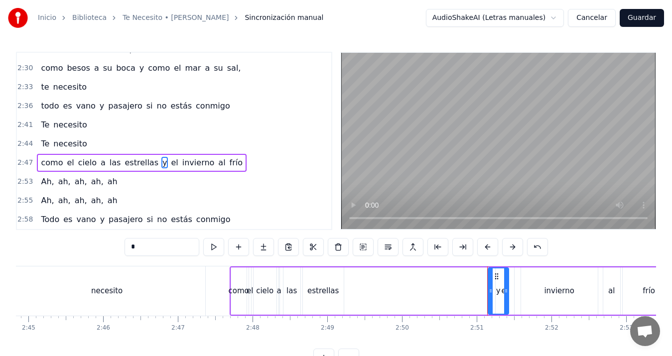
drag, startPoint x: 488, startPoint y: 292, endPoint x: 510, endPoint y: 290, distance: 21.5
click at [510, 290] on div "como el cielo a las estrellas y el invierno al frío" at bounding box center [454, 291] width 448 height 49
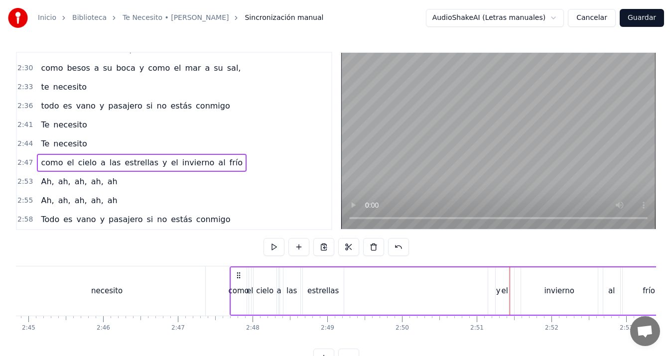
click at [496, 290] on div "el" at bounding box center [505, 291] width 18 height 47
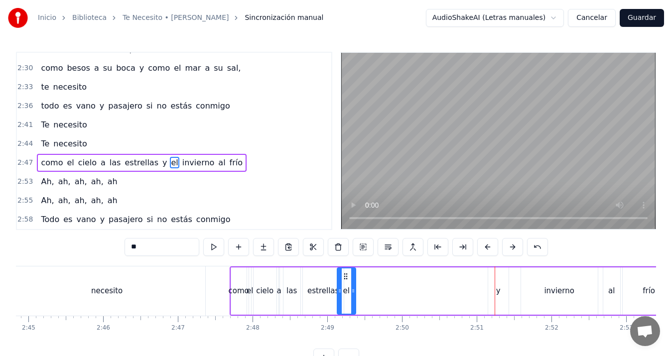
drag, startPoint x: 503, startPoint y: 277, endPoint x: 345, endPoint y: 275, distance: 158.5
click at [345, 275] on icon at bounding box center [346, 277] width 8 height 8
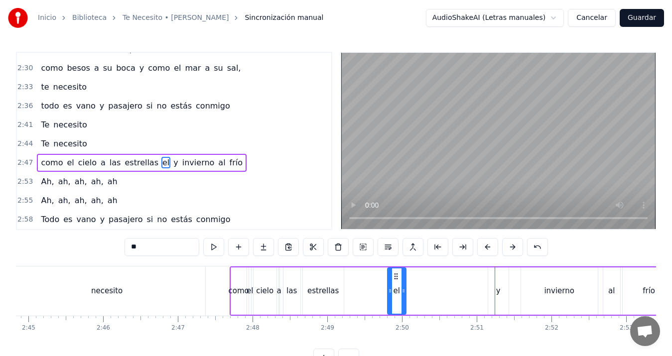
drag, startPoint x: 343, startPoint y: 275, endPoint x: 394, endPoint y: 270, distance: 50.6
click at [394, 270] on div "el" at bounding box center [396, 291] width 17 height 45
click at [494, 282] on div "y" at bounding box center [498, 291] width 20 height 47
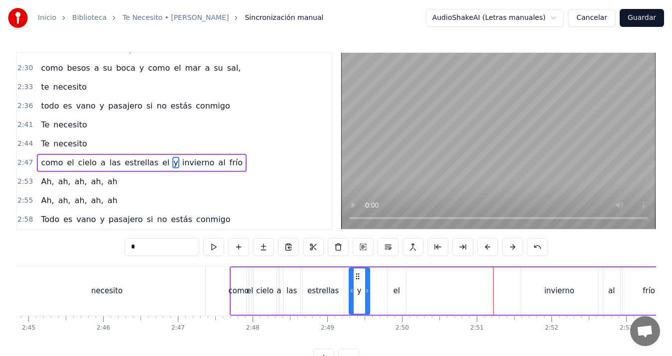
drag, startPoint x: 495, startPoint y: 278, endPoint x: 356, endPoint y: 273, distance: 139.2
click at [356, 273] on icon at bounding box center [358, 277] width 8 height 8
click at [547, 290] on div "invierno" at bounding box center [559, 291] width 30 height 11
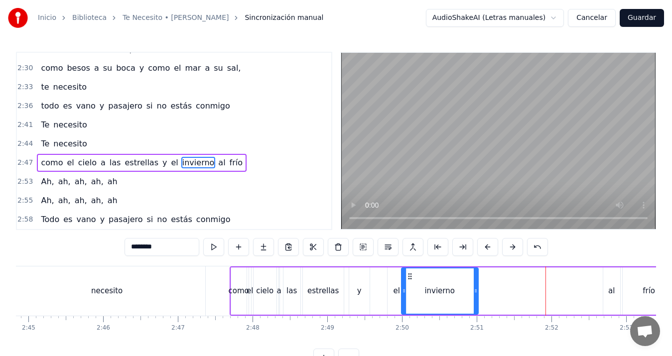
drag, startPoint x: 533, startPoint y: 274, endPoint x: 413, endPoint y: 276, distance: 119.6
click at [413, 276] on icon at bounding box center [410, 277] width 8 height 8
click at [607, 287] on div "al" at bounding box center [612, 291] width 17 height 47
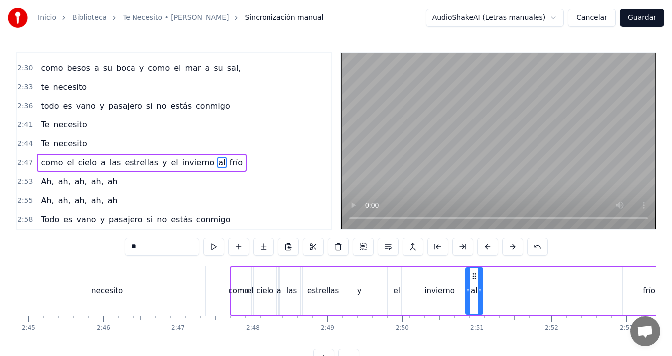
drag, startPoint x: 614, startPoint y: 276, endPoint x: 476, endPoint y: 273, distance: 137.6
click at [476, 273] on icon at bounding box center [475, 277] width 8 height 8
click at [640, 273] on div "frío" at bounding box center [649, 291] width 53 height 47
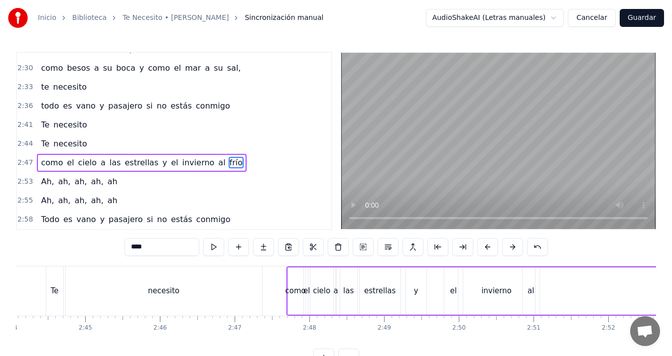
scroll to position [0, 12349]
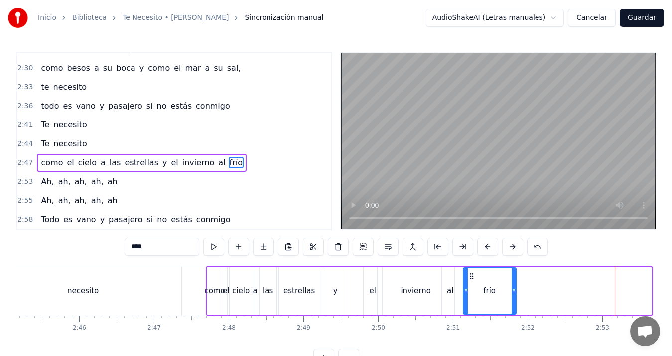
drag, startPoint x: 608, startPoint y: 278, endPoint x: 473, endPoint y: 277, distance: 135.6
click at [473, 277] on icon at bounding box center [472, 277] width 8 height 8
click at [78, 298] on div "necesito" at bounding box center [83, 291] width 196 height 49
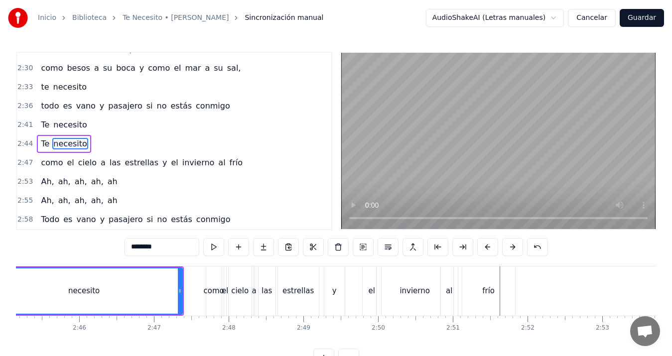
click at [495, 295] on div "frío" at bounding box center [489, 291] width 53 height 49
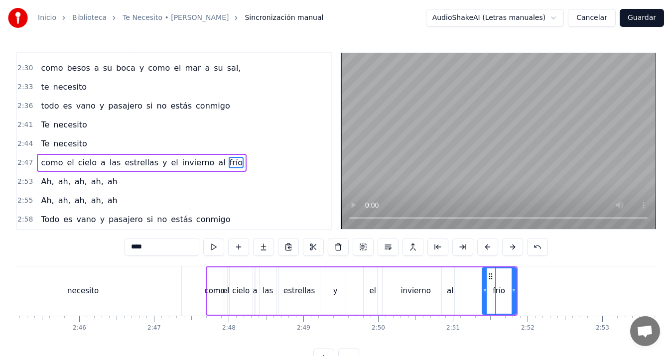
drag, startPoint x: 468, startPoint y: 291, endPoint x: 487, endPoint y: 290, distance: 19.0
click at [487, 290] on icon at bounding box center [485, 291] width 4 height 8
click at [447, 287] on div "al" at bounding box center [450, 291] width 17 height 47
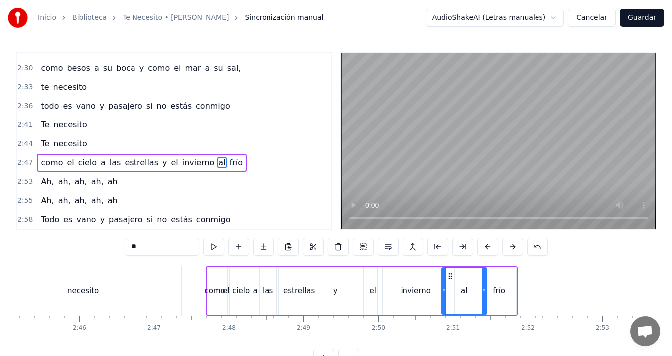
drag, startPoint x: 457, startPoint y: 288, endPoint x: 485, endPoint y: 283, distance: 28.4
click at [485, 283] on div at bounding box center [485, 291] width 4 height 45
drag, startPoint x: 443, startPoint y: 290, endPoint x: 466, endPoint y: 285, distance: 23.1
click at [466, 285] on div at bounding box center [466, 291] width 4 height 45
click at [214, 292] on div "como" at bounding box center [215, 291] width 20 height 11
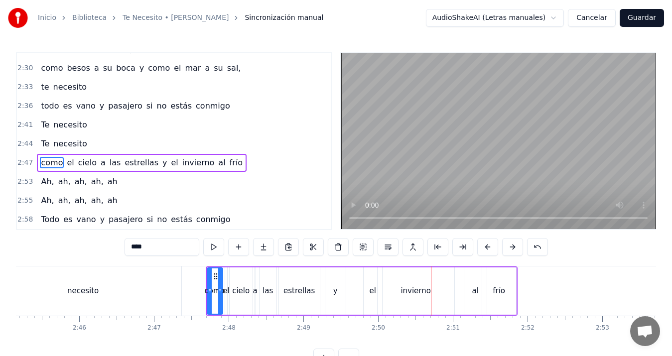
click at [397, 287] on div "invierno" at bounding box center [416, 291] width 77 height 47
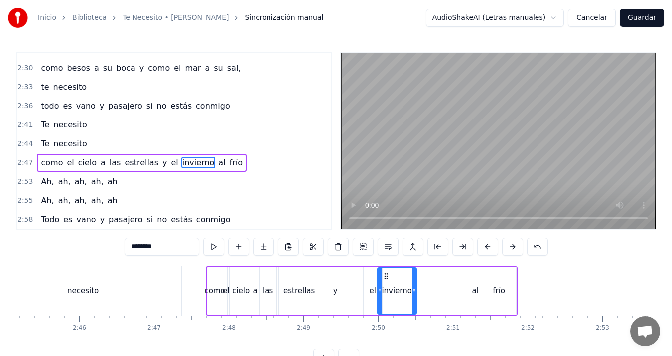
drag, startPoint x: 453, startPoint y: 291, endPoint x: 414, endPoint y: 299, distance: 39.6
click at [414, 299] on div at bounding box center [414, 291] width 4 height 45
click at [210, 292] on div "como" at bounding box center [215, 291] width 20 height 11
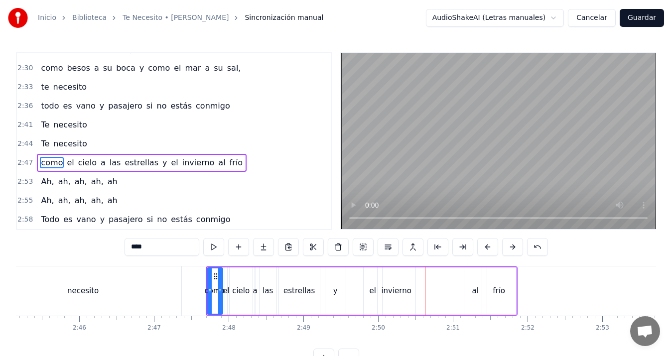
click at [336, 299] on div "y" at bounding box center [336, 291] width 20 height 47
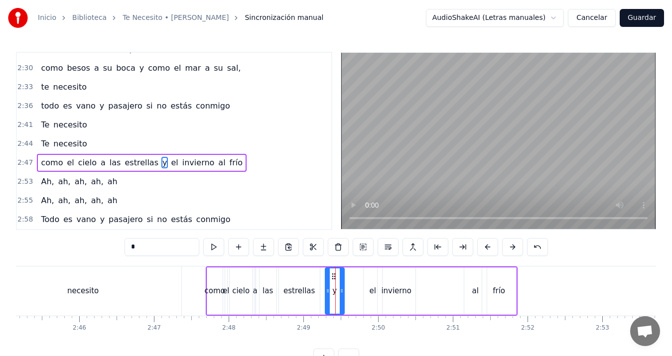
drag, startPoint x: 345, startPoint y: 291, endPoint x: 335, endPoint y: 294, distance: 10.1
click at [340, 294] on icon at bounding box center [342, 291] width 4 height 8
click at [372, 292] on div "el" at bounding box center [372, 291] width 6 height 11
drag, startPoint x: 371, startPoint y: 277, endPoint x: 342, endPoint y: 281, distance: 29.3
click at [342, 281] on div "el" at bounding box center [343, 291] width 17 height 45
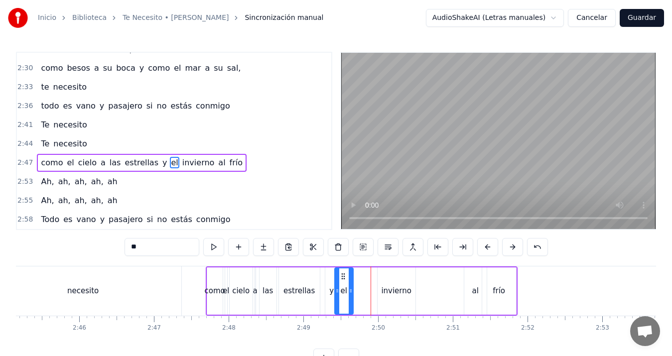
click at [390, 288] on div "invierno" at bounding box center [396, 291] width 30 height 11
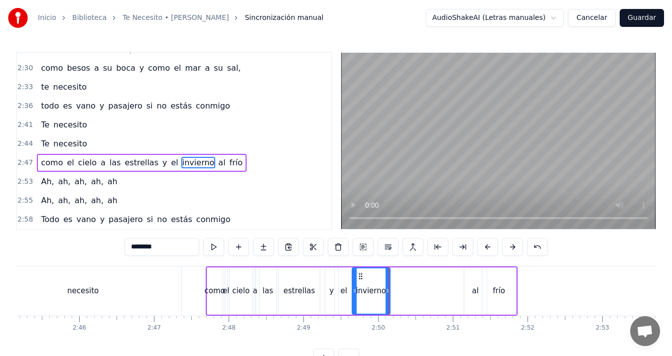
drag, startPoint x: 386, startPoint y: 278, endPoint x: 361, endPoint y: 279, distance: 25.5
click at [361, 279] on icon at bounding box center [361, 277] width 8 height 8
click at [477, 286] on div "al" at bounding box center [475, 291] width 6 height 11
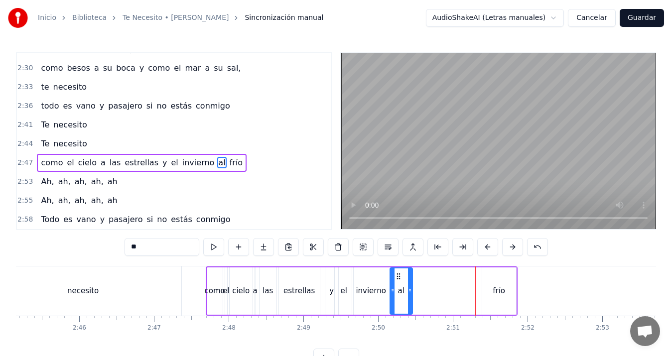
drag, startPoint x: 471, startPoint y: 274, endPoint x: 397, endPoint y: 276, distance: 74.3
click at [397, 276] on icon at bounding box center [399, 277] width 8 height 8
click at [503, 286] on div "frío" at bounding box center [499, 291] width 12 height 11
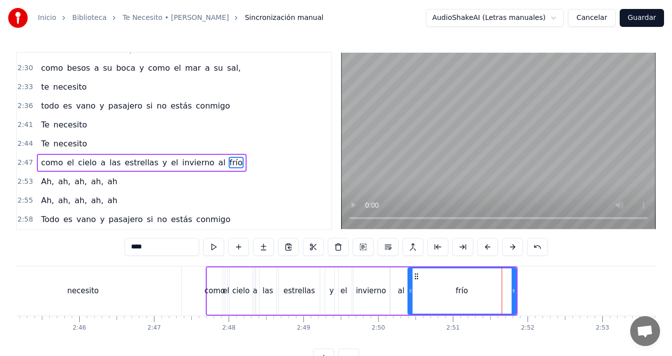
drag, startPoint x: 484, startPoint y: 292, endPoint x: 409, endPoint y: 292, distance: 74.3
click at [409, 292] on icon at bounding box center [411, 291] width 4 height 8
click at [215, 292] on div "como" at bounding box center [215, 291] width 20 height 11
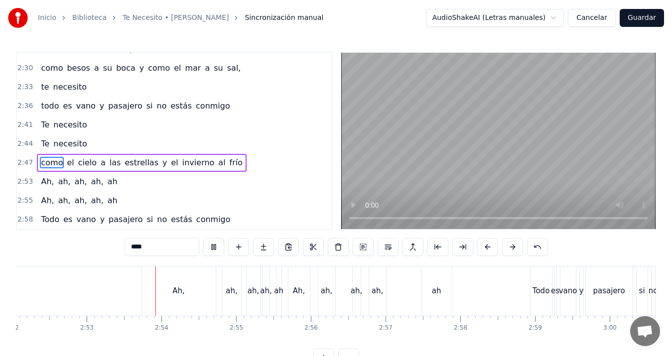
scroll to position [0, 12908]
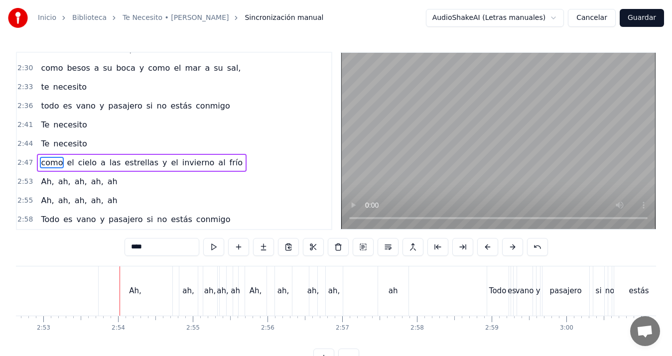
click at [136, 294] on div "Ah," at bounding box center [135, 291] width 12 height 11
type input "***"
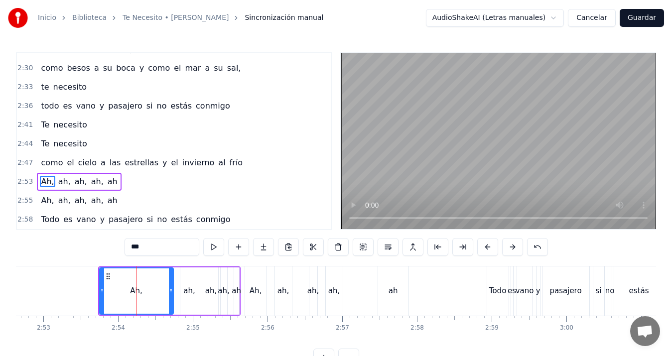
scroll to position [3, 0]
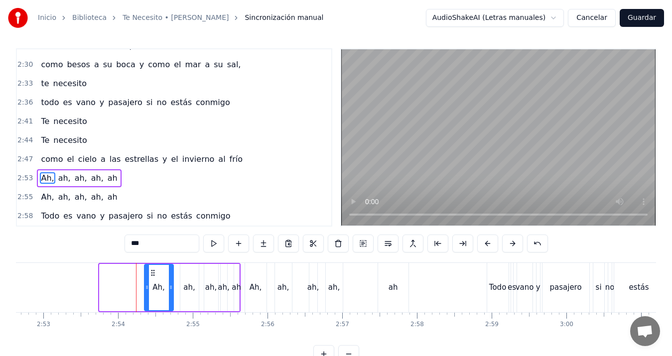
drag, startPoint x: 101, startPoint y: 286, endPoint x: 146, endPoint y: 283, distance: 45.0
click at [146, 283] on div at bounding box center [147, 287] width 4 height 45
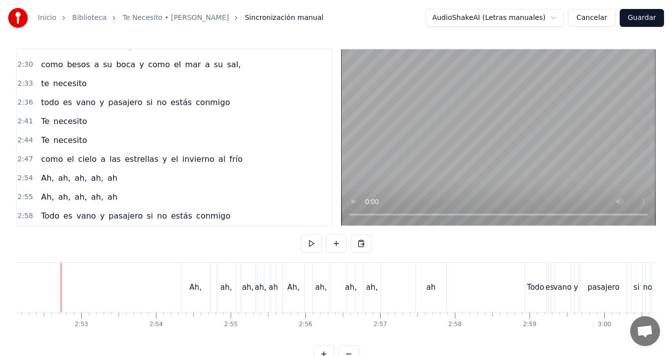
scroll to position [0, 12865]
click at [204, 288] on div "Ah," at bounding box center [200, 287] width 12 height 11
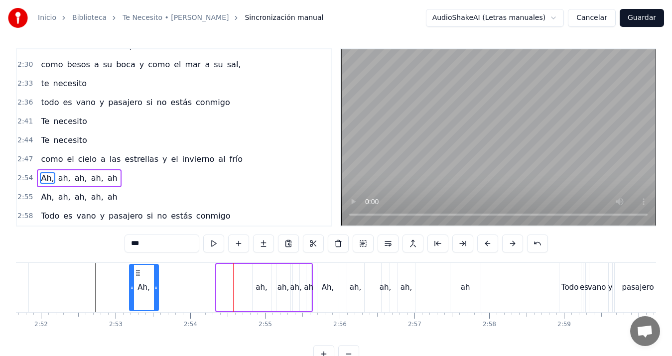
scroll to position [0, 12829]
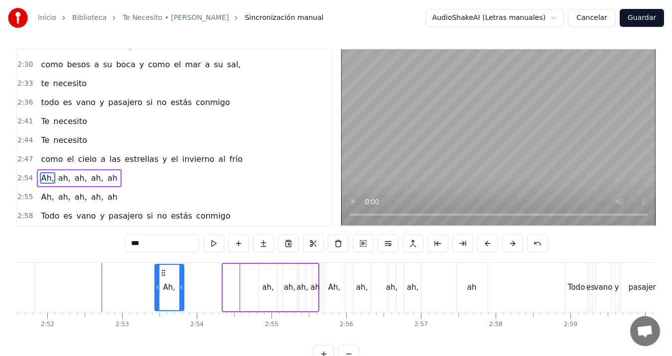
drag, startPoint x: 196, startPoint y: 269, endPoint x: 163, endPoint y: 280, distance: 34.0
click at [163, 280] on div "Ah," at bounding box center [170, 287] width 28 height 45
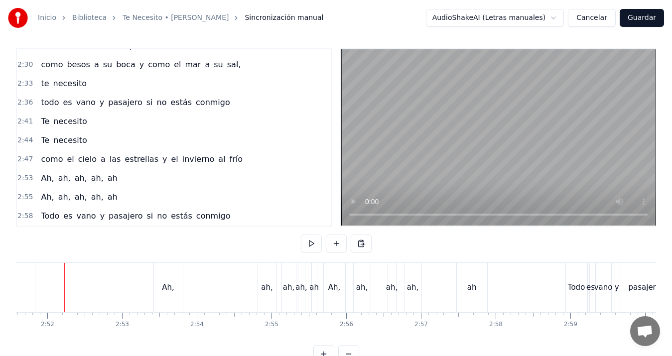
scroll to position [0, 12828]
click at [270, 288] on div "ah," at bounding box center [268, 287] width 11 height 11
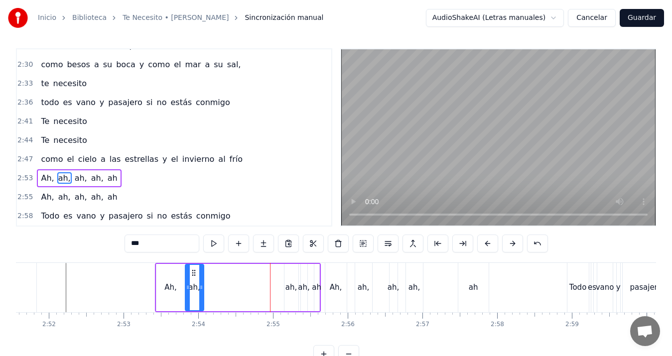
drag, startPoint x: 267, startPoint y: 270, endPoint x: 192, endPoint y: 272, distance: 75.3
click at [192, 272] on icon at bounding box center [194, 273] width 8 height 8
click at [290, 278] on div "ah," at bounding box center [292, 287] width 14 height 47
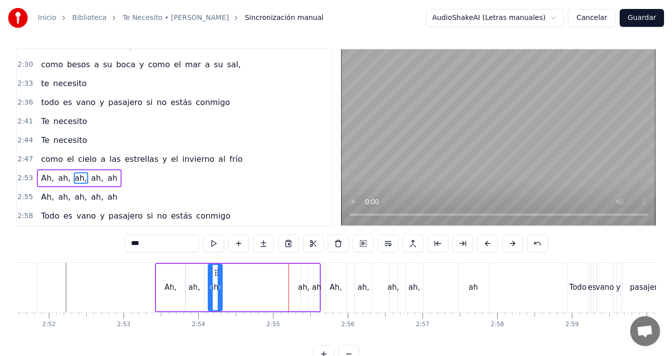
drag, startPoint x: 292, startPoint y: 273, endPoint x: 216, endPoint y: 280, distance: 76.5
click at [216, 280] on div "ah," at bounding box center [215, 287] width 13 height 45
click at [305, 282] on div "ah," at bounding box center [303, 287] width 11 height 11
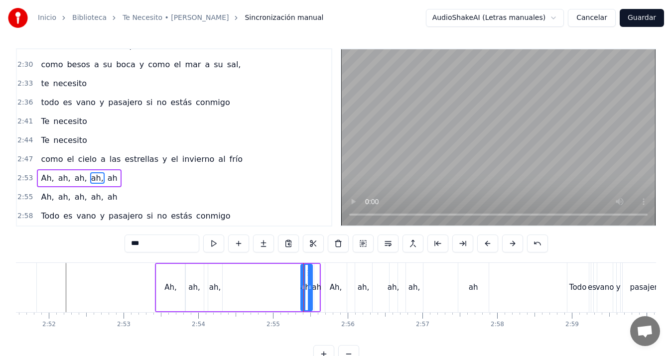
click at [309, 288] on icon at bounding box center [310, 288] width 4 height 8
drag, startPoint x: 302, startPoint y: 287, endPoint x: 227, endPoint y: 286, distance: 74.8
click at [227, 286] on icon at bounding box center [229, 288] width 4 height 8
drag, startPoint x: 310, startPoint y: 287, endPoint x: 290, endPoint y: 287, distance: 19.9
click at [258, 286] on icon at bounding box center [257, 288] width 4 height 8
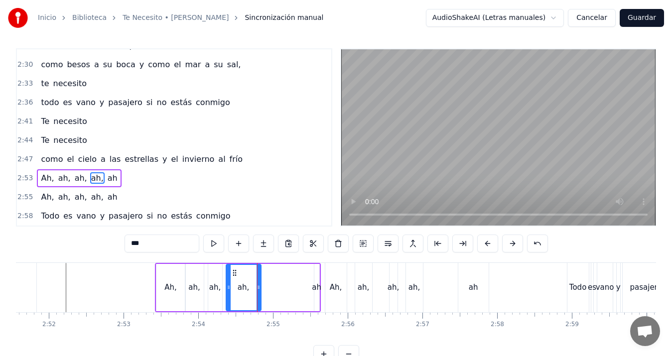
click at [304, 284] on div "Ah, ah, [PERSON_NAME], ah, ah" at bounding box center [238, 287] width 166 height 49
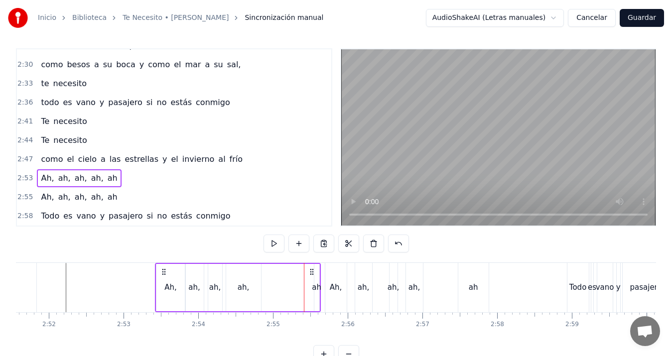
click at [320, 284] on div "ah" at bounding box center [316, 287] width 9 height 11
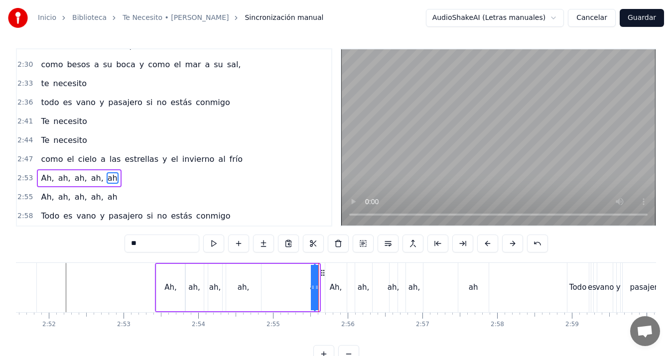
drag, startPoint x: 315, startPoint y: 288, endPoint x: 263, endPoint y: 287, distance: 52.3
click at [263, 287] on div "Ah, ah, [PERSON_NAME], ah, ah" at bounding box center [238, 287] width 166 height 49
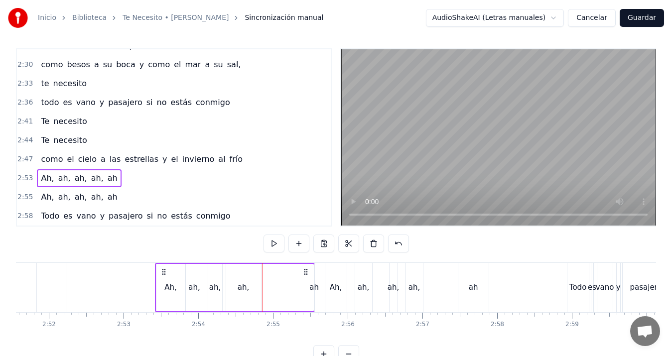
click at [313, 285] on div "ah" at bounding box center [314, 287] width 9 height 11
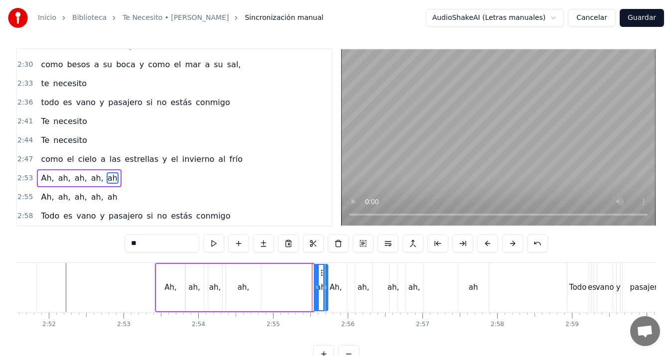
drag, startPoint x: 314, startPoint y: 287, endPoint x: 328, endPoint y: 291, distance: 15.0
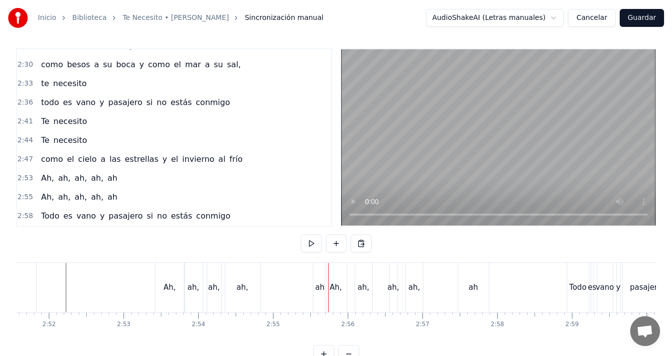
click at [322, 288] on div "ah" at bounding box center [320, 287] width 9 height 11
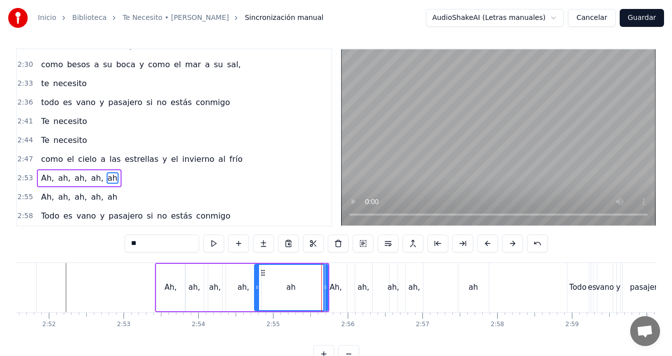
drag, startPoint x: 316, startPoint y: 287, endPoint x: 256, endPoint y: 287, distance: 59.8
click at [256, 287] on icon at bounding box center [257, 288] width 4 height 8
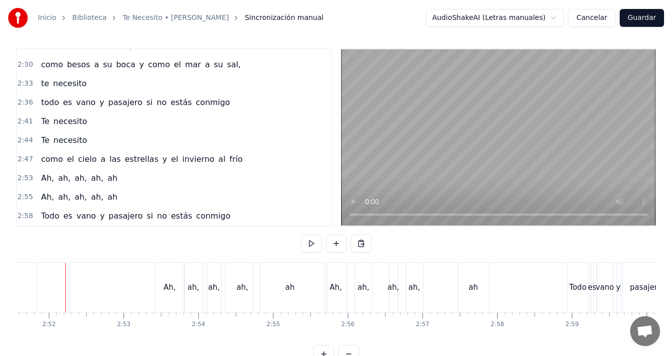
scroll to position [0, 12827]
click at [303, 288] on div "ah" at bounding box center [290, 287] width 73 height 49
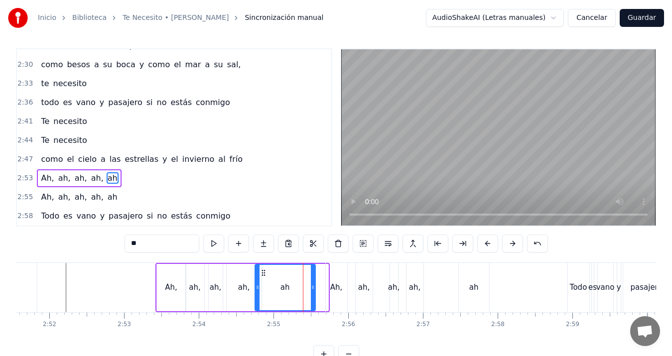
drag, startPoint x: 324, startPoint y: 286, endPoint x: 311, endPoint y: 288, distance: 13.2
click at [311, 288] on icon at bounding box center [313, 288] width 4 height 8
click at [342, 292] on div "Ah," at bounding box center [336, 287] width 21 height 49
type input "***"
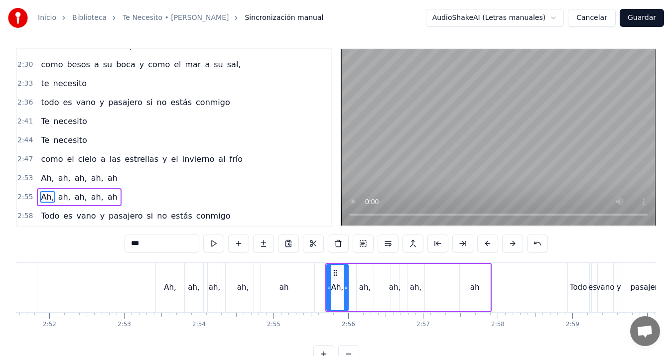
scroll to position [22, 0]
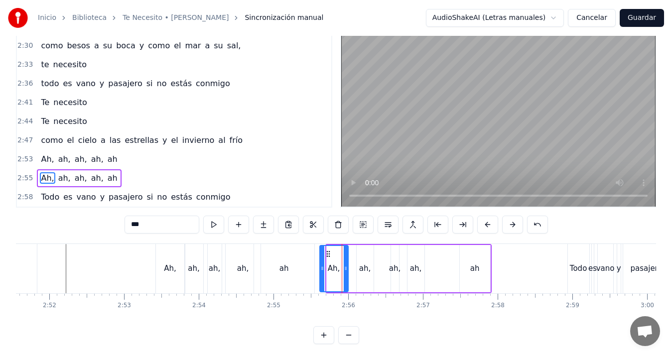
drag, startPoint x: 329, startPoint y: 272, endPoint x: 322, endPoint y: 271, distance: 7.1
click at [322, 271] on icon at bounding box center [323, 269] width 4 height 8
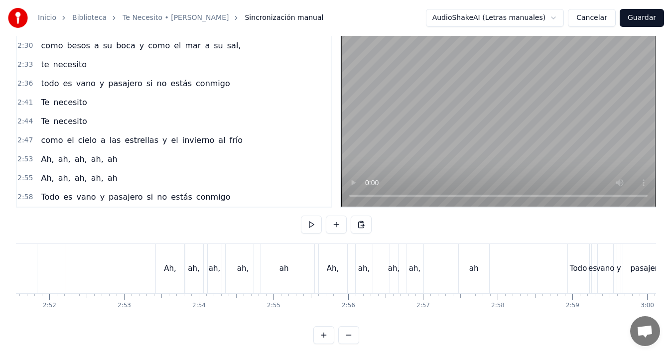
scroll to position [0, 12826]
click at [176, 278] on div "Ah," at bounding box center [171, 268] width 29 height 49
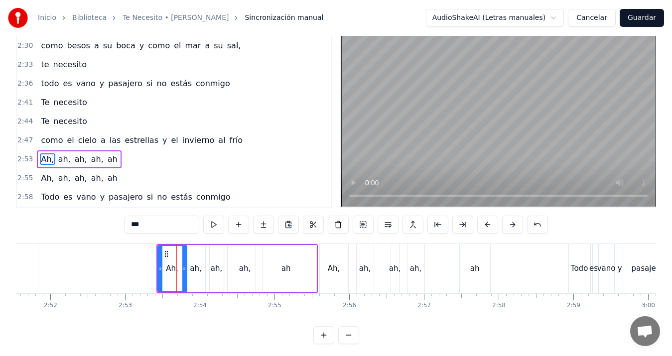
scroll to position [3, 0]
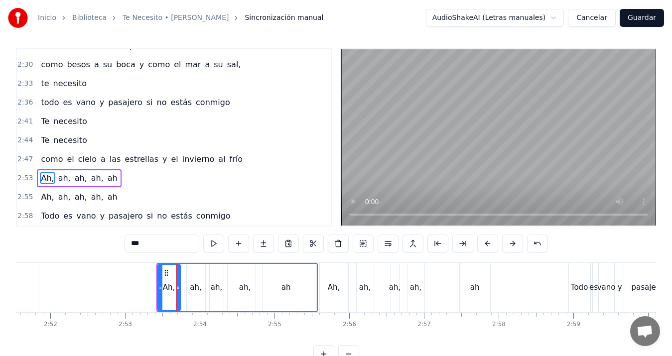
drag, startPoint x: 183, startPoint y: 285, endPoint x: 176, endPoint y: 291, distance: 8.5
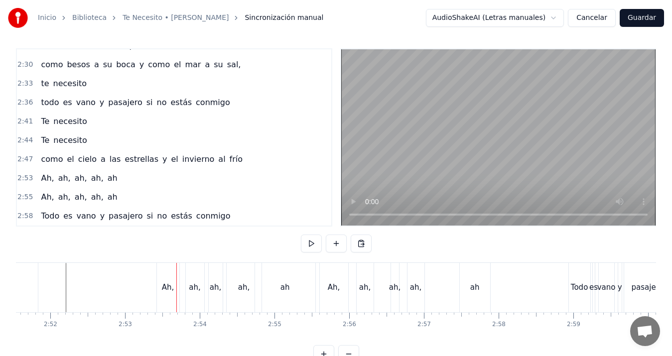
click at [196, 290] on div "ah," at bounding box center [194, 287] width 11 height 11
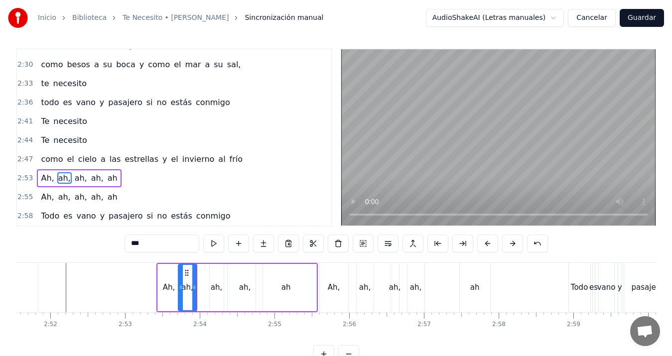
drag, startPoint x: 196, startPoint y: 272, endPoint x: 187, endPoint y: 278, distance: 10.7
click at [187, 278] on div "ah," at bounding box center [187, 287] width 17 height 45
click at [218, 284] on div "ah," at bounding box center [216, 287] width 11 height 11
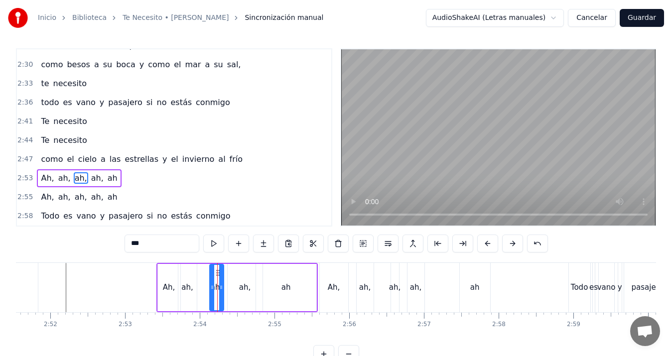
click at [219, 273] on div at bounding box center [221, 287] width 4 height 45
drag, startPoint x: 211, startPoint y: 286, endPoint x: 199, endPoint y: 288, distance: 12.1
click at [199, 288] on icon at bounding box center [200, 288] width 4 height 8
drag, startPoint x: 220, startPoint y: 286, endPoint x: 213, endPoint y: 288, distance: 7.3
click at [213, 288] on icon at bounding box center [214, 288] width 4 height 8
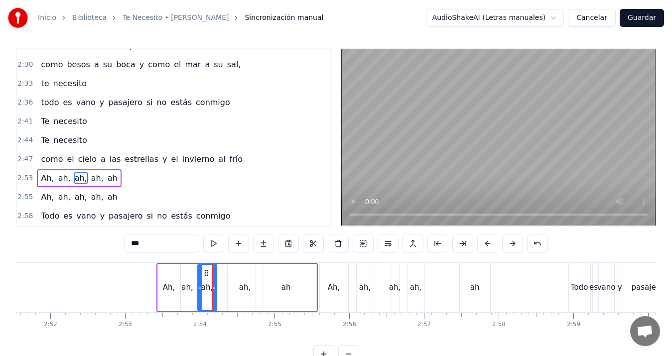
click at [244, 289] on div "ah," at bounding box center [244, 287] width 11 height 11
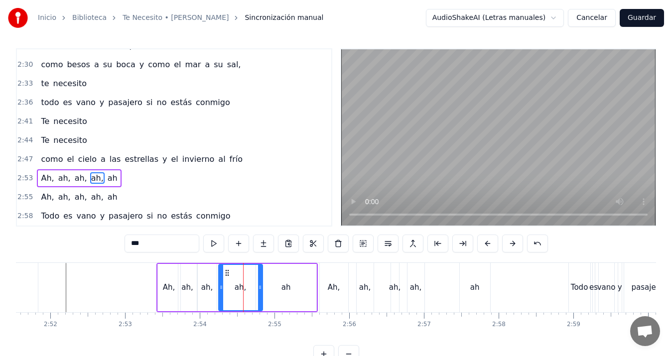
drag, startPoint x: 231, startPoint y: 289, endPoint x: 222, endPoint y: 290, distance: 9.0
click at [222, 290] on icon at bounding box center [221, 288] width 4 height 8
drag, startPoint x: 260, startPoint y: 285, endPoint x: 253, endPoint y: 289, distance: 7.8
click at [252, 289] on icon at bounding box center [251, 288] width 4 height 8
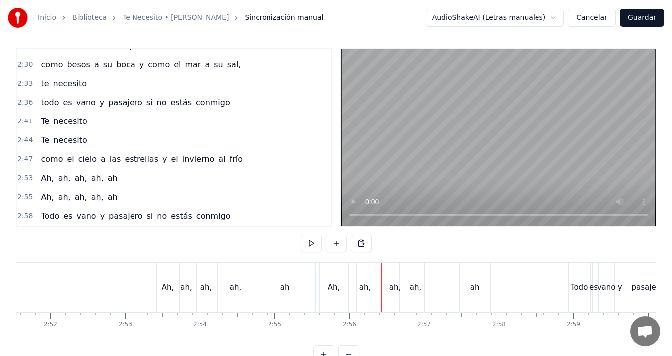
click at [430, 291] on div "Ah, ah, [PERSON_NAME], ah, ah" at bounding box center [406, 287] width 173 height 49
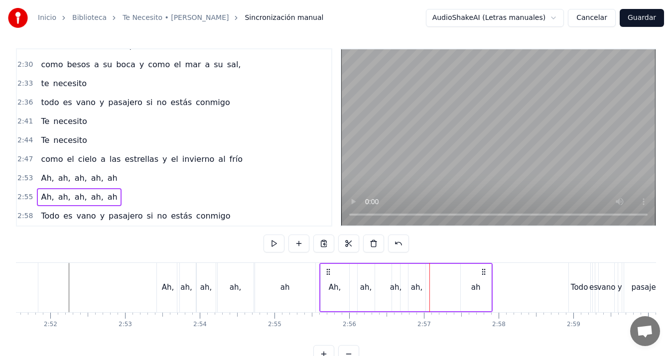
click at [417, 293] on div "ah," at bounding box center [416, 287] width 11 height 11
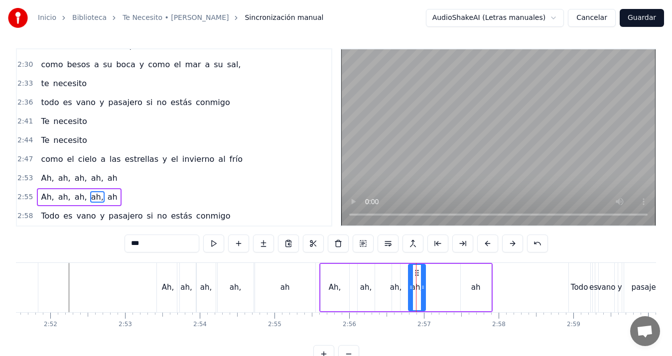
scroll to position [22, 0]
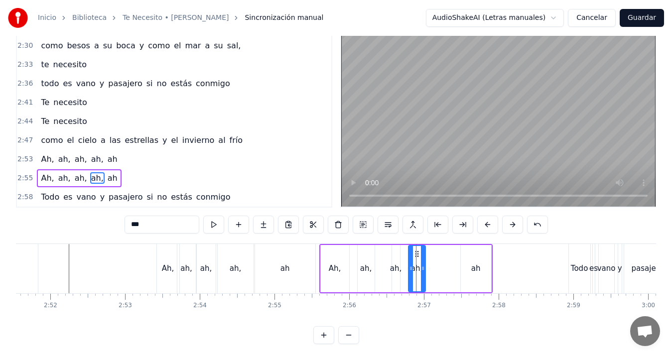
click at [425, 271] on div "ah," at bounding box center [417, 268] width 18 height 47
drag, startPoint x: 422, startPoint y: 269, endPoint x: 452, endPoint y: 266, distance: 30.1
click at [452, 266] on icon at bounding box center [453, 269] width 4 height 8
drag, startPoint x: 412, startPoint y: 271, endPoint x: 438, endPoint y: 270, distance: 26.5
click at [438, 270] on icon at bounding box center [437, 269] width 4 height 8
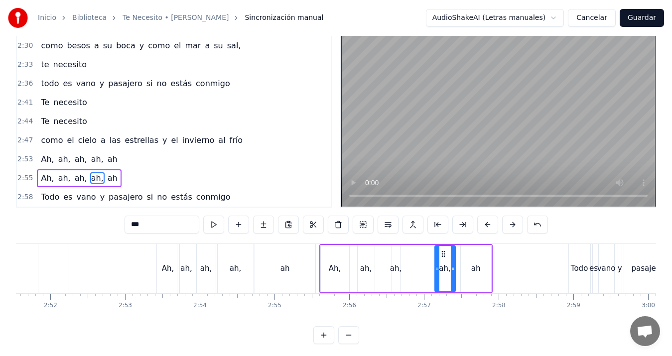
click at [394, 267] on div "ah," at bounding box center [395, 268] width 11 height 11
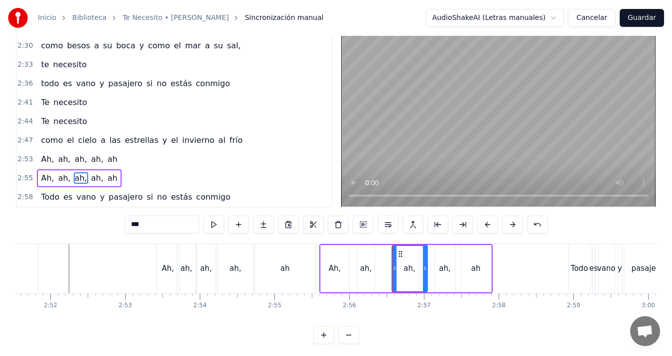
drag, startPoint x: 397, startPoint y: 268, endPoint x: 425, endPoint y: 268, distance: 27.4
click at [425, 268] on icon at bounding box center [425, 269] width 4 height 8
drag, startPoint x: 396, startPoint y: 268, endPoint x: 415, endPoint y: 268, distance: 19.4
click at [415, 268] on icon at bounding box center [414, 269] width 4 height 8
click at [363, 270] on div "ah," at bounding box center [365, 268] width 11 height 11
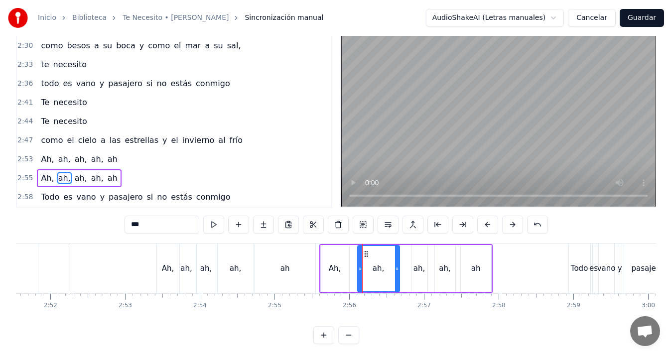
drag, startPoint x: 372, startPoint y: 271, endPoint x: 398, endPoint y: 270, distance: 25.9
click at [398, 270] on icon at bounding box center [397, 269] width 4 height 8
drag, startPoint x: 361, startPoint y: 271, endPoint x: 386, endPoint y: 270, distance: 25.4
click at [386, 270] on icon at bounding box center [386, 269] width 4 height 8
click at [336, 265] on div "Ah," at bounding box center [335, 268] width 12 height 11
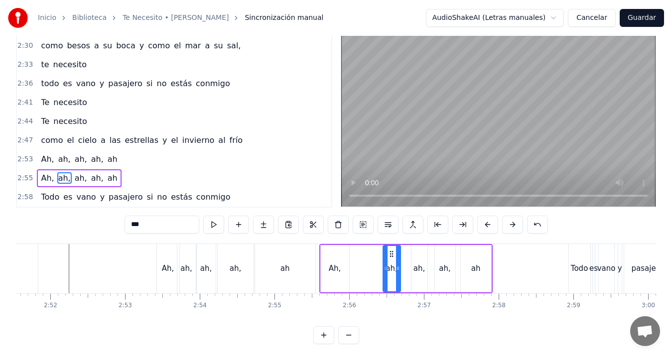
type input "***"
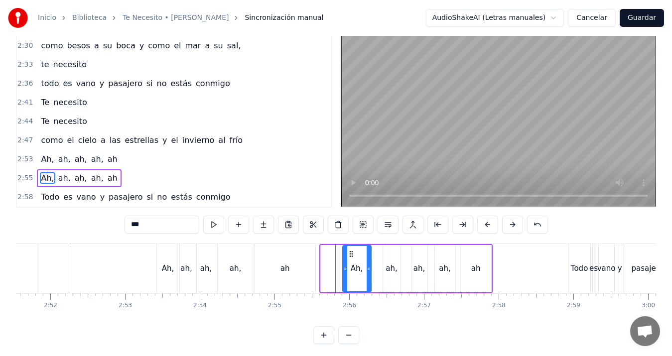
drag, startPoint x: 327, startPoint y: 251, endPoint x: 349, endPoint y: 251, distance: 21.9
click at [349, 251] on icon at bounding box center [351, 254] width 8 height 8
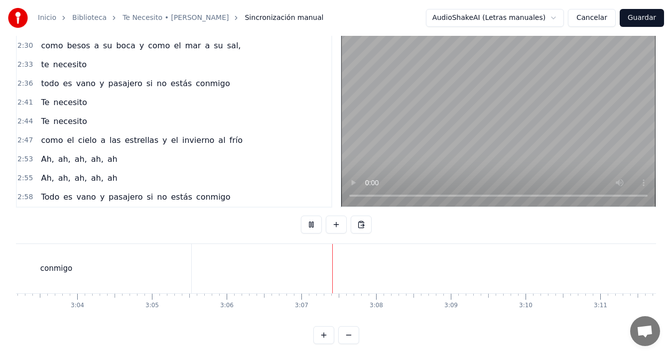
scroll to position [0, 13727]
click at [647, 15] on button "Guardar" at bounding box center [642, 18] width 44 height 18
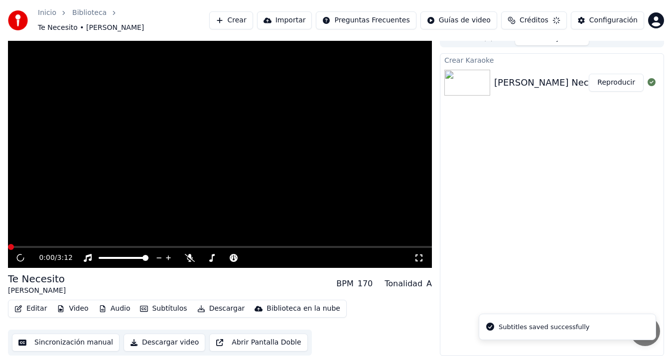
scroll to position [6, 0]
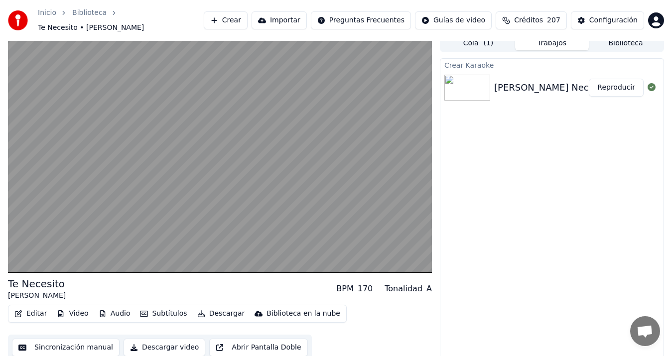
click at [61, 339] on button "Sincronización manual" at bounding box center [66, 348] width 108 height 18
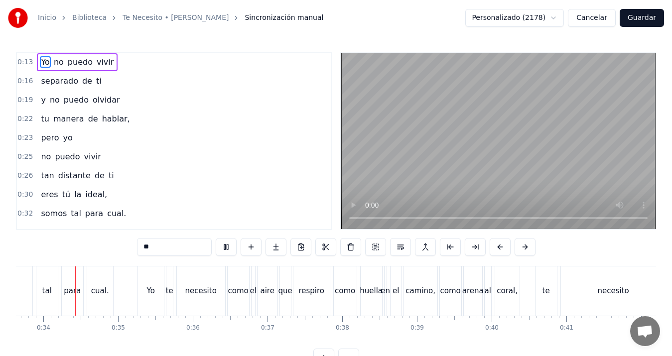
scroll to position [0, 2510]
click at [245, 293] on div "como" at bounding box center [243, 291] width 20 height 11
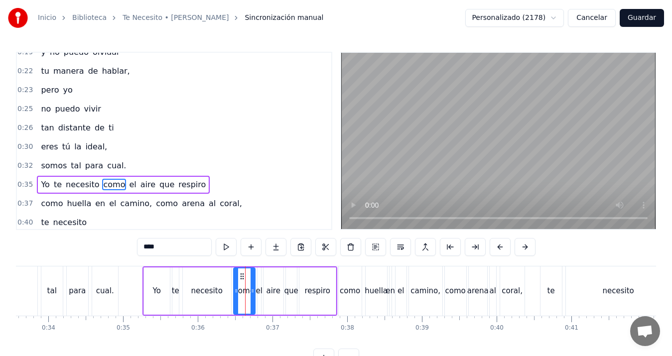
scroll to position [92, 0]
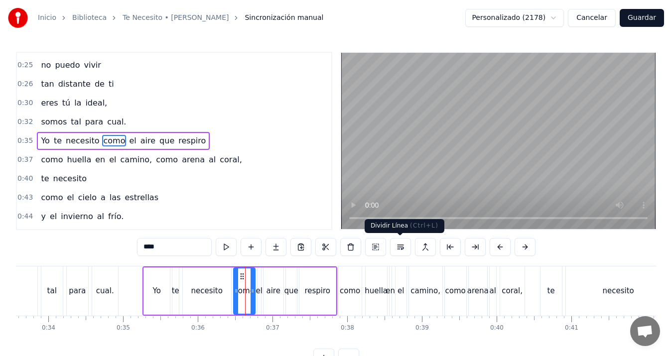
click at [399, 246] on button at bounding box center [400, 247] width 21 height 18
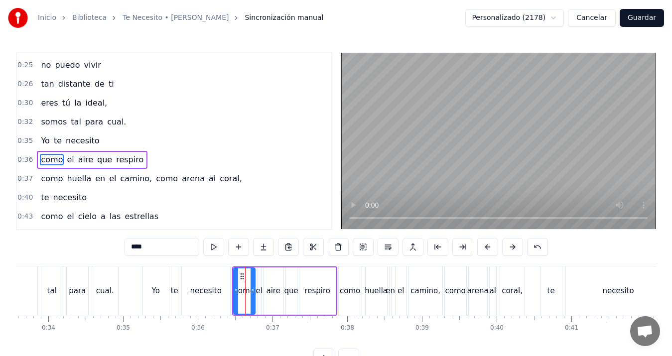
scroll to position [111, 0]
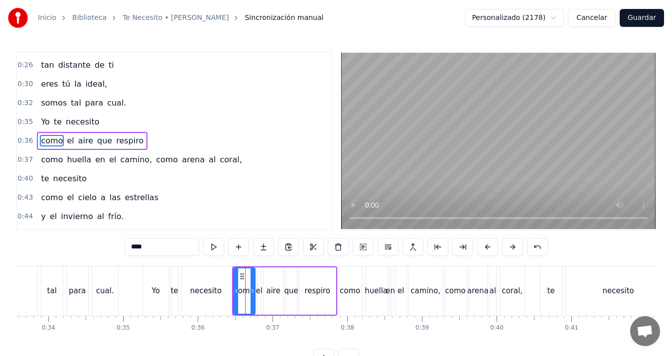
click at [163, 286] on div "Yo" at bounding box center [156, 291] width 26 height 49
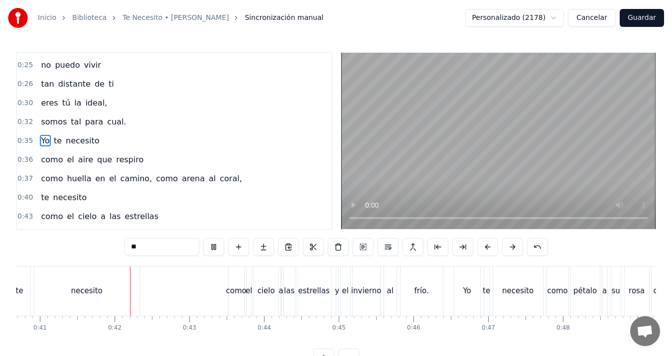
scroll to position [0, 3060]
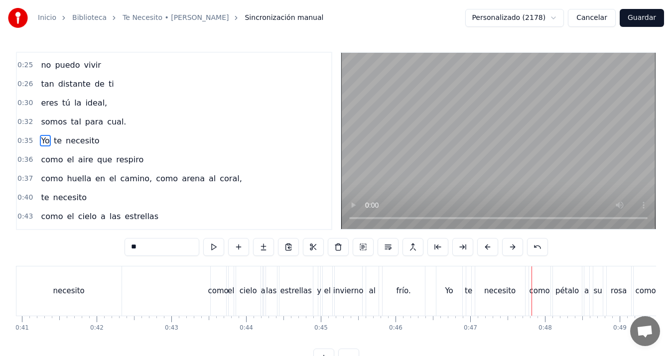
click at [539, 286] on div "como" at bounding box center [539, 291] width 20 height 11
type input "****"
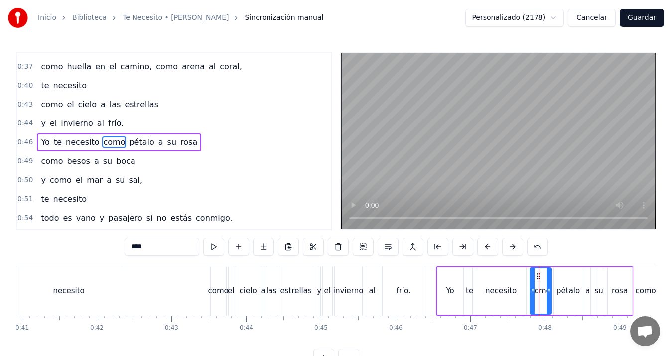
scroll to position [205, 0]
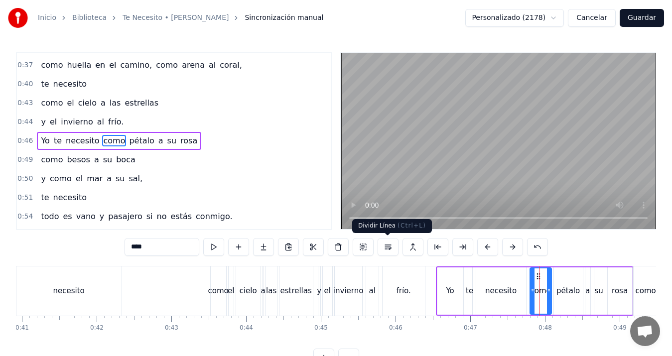
click at [389, 247] on button at bounding box center [388, 247] width 21 height 18
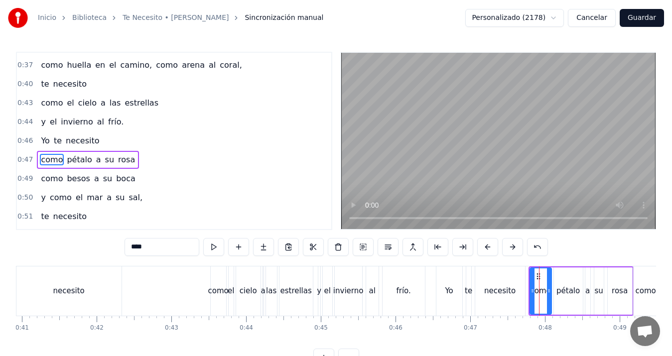
scroll to position [224, 0]
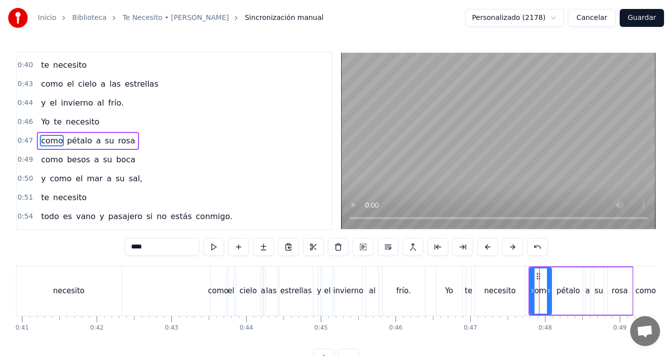
click at [381, 292] on div "y el invierno al frío." at bounding box center [373, 291] width 110 height 49
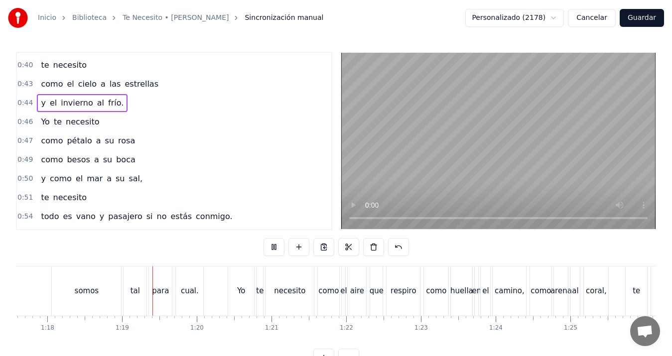
scroll to position [0, 5845]
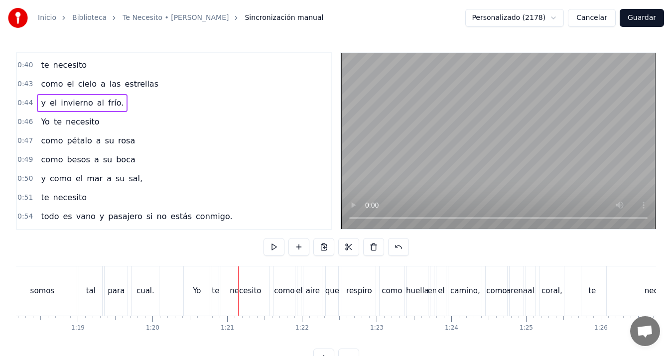
click at [284, 298] on div "como" at bounding box center [284, 291] width 21 height 49
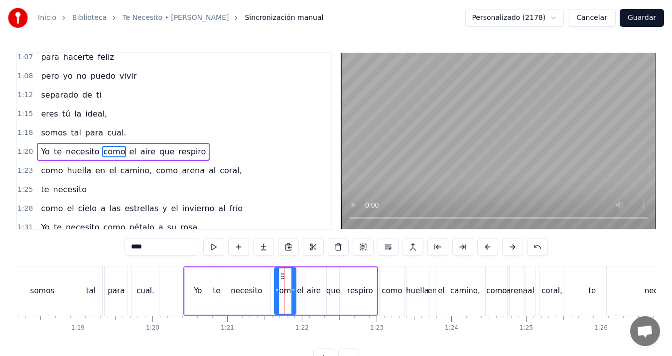
scroll to position [471, 0]
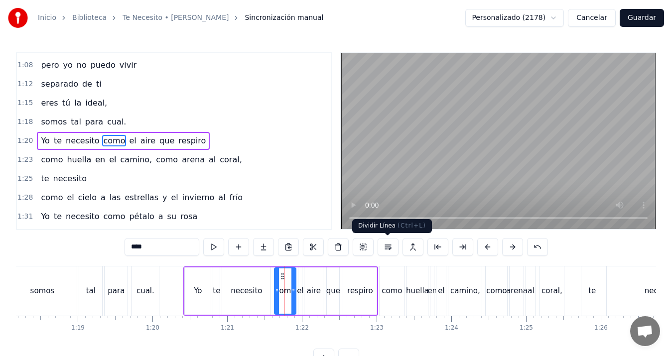
click at [387, 245] on button at bounding box center [388, 247] width 21 height 18
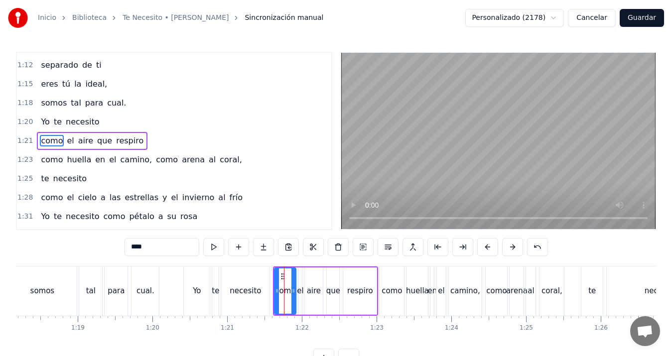
click at [190, 289] on div "Yo" at bounding box center [197, 291] width 26 height 49
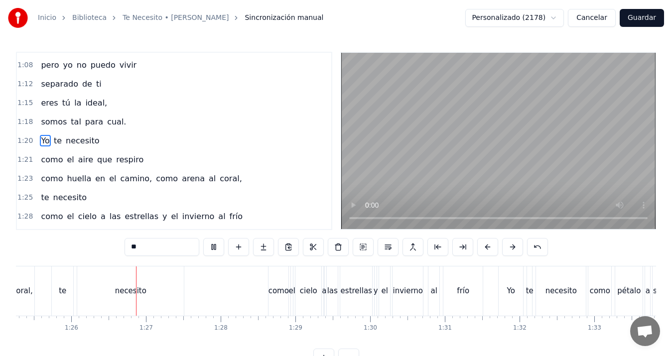
scroll to position [0, 6406]
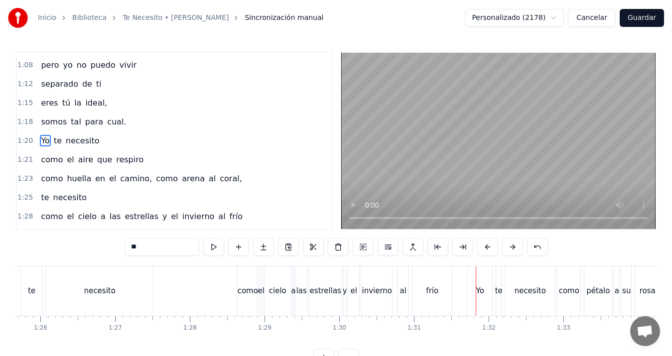
click at [566, 286] on div "como" at bounding box center [569, 291] width 20 height 11
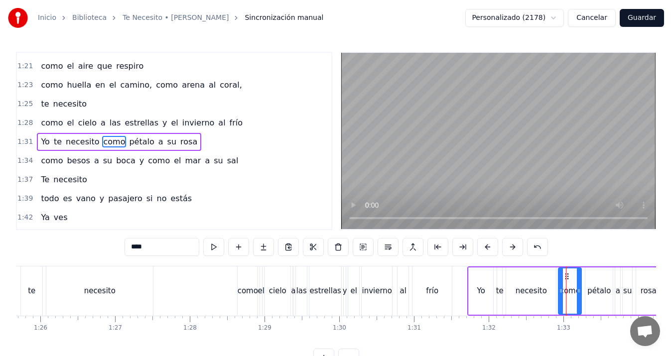
scroll to position [565, 0]
click at [384, 249] on button at bounding box center [388, 247] width 21 height 18
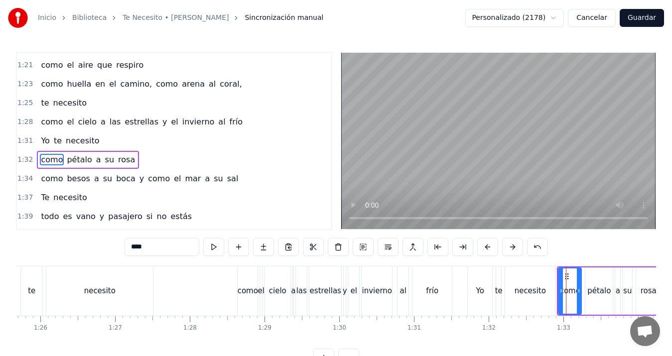
scroll to position [584, 0]
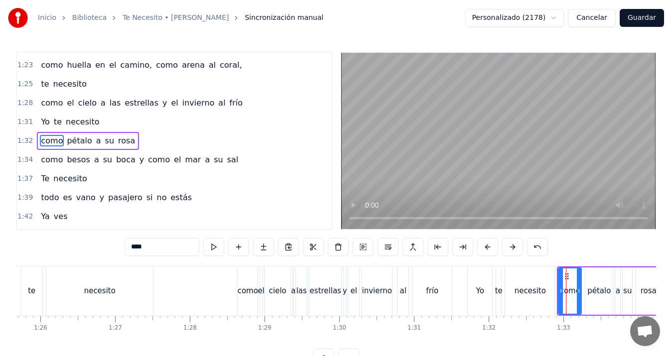
click at [247, 289] on div "como" at bounding box center [248, 291] width 20 height 11
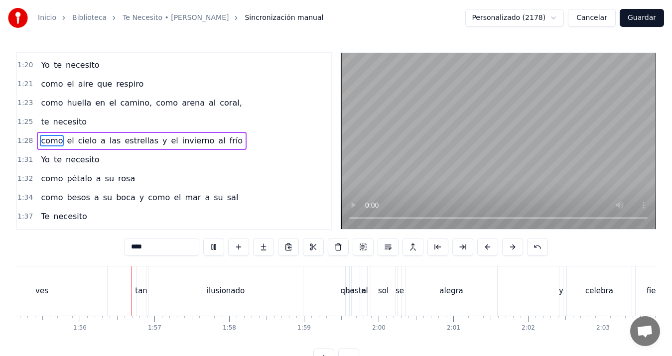
scroll to position [0, 8640]
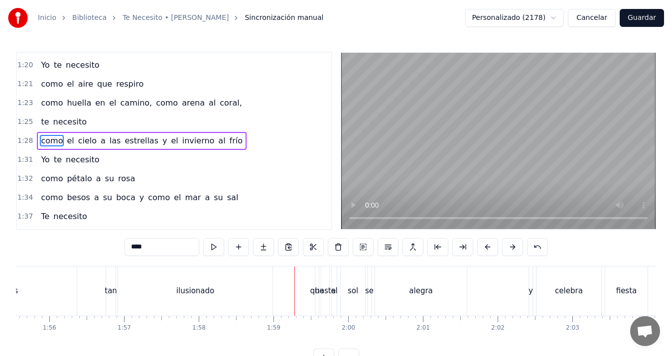
click at [42, 291] on div "ves" at bounding box center [11, 291] width 131 height 49
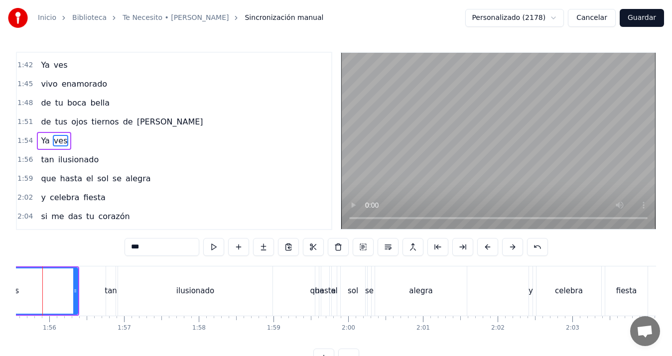
scroll to position [0, 8617]
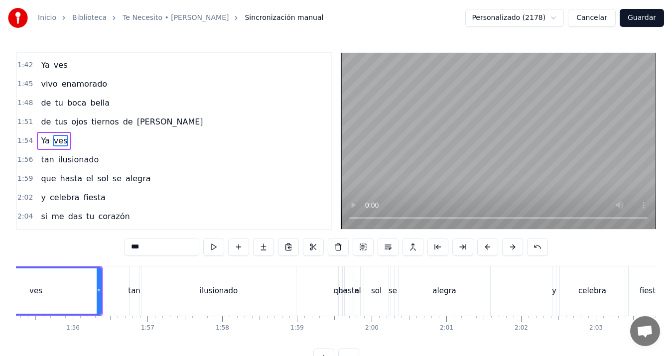
click at [136, 127] on span "[PERSON_NAME]" at bounding box center [170, 121] width 68 height 11
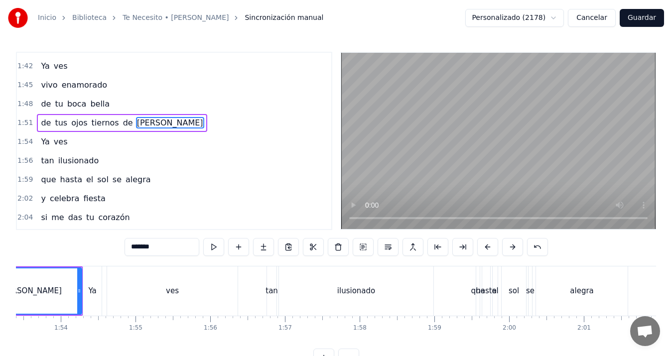
scroll to position [0, 8391]
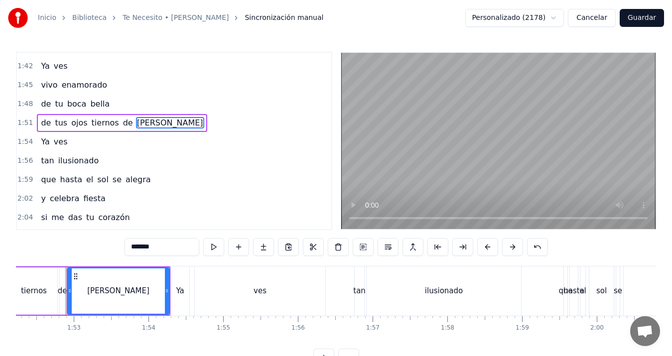
click at [165, 248] on input "*******" at bounding box center [162, 247] width 75 height 18
type input "********"
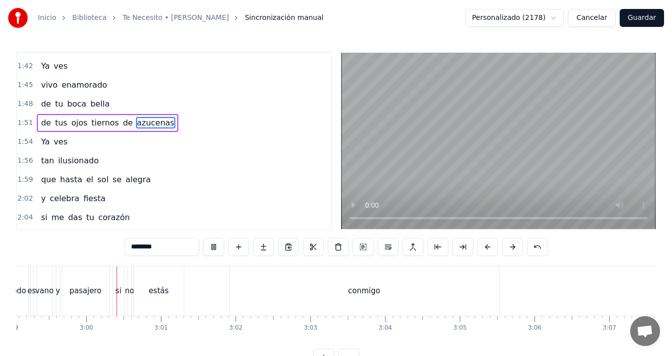
scroll to position [0, 13408]
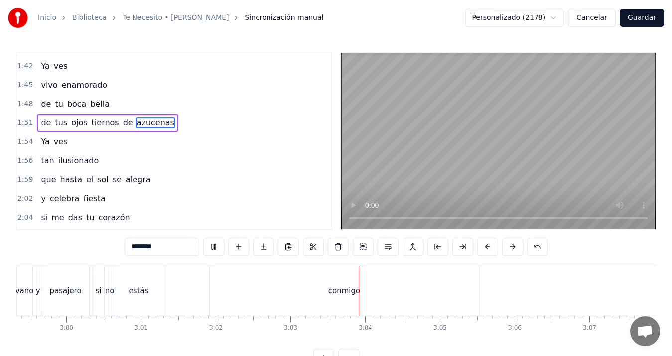
click at [651, 13] on button "Guardar" at bounding box center [642, 18] width 44 height 18
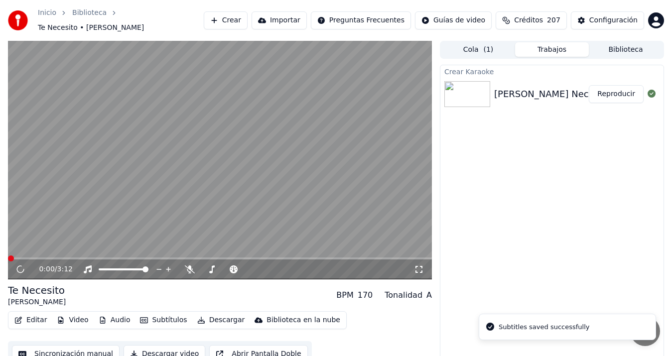
click at [170, 349] on button "Descargar video" at bounding box center [165, 354] width 82 height 18
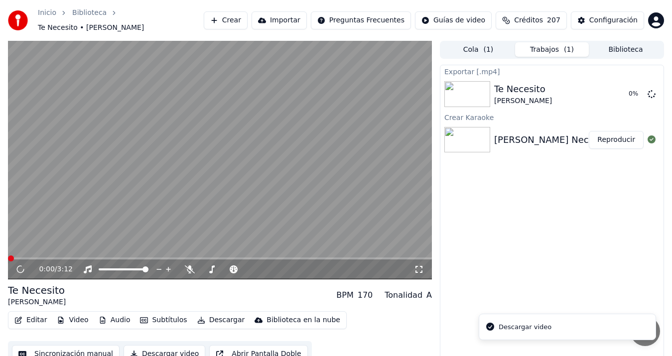
drag, startPoint x: 256, startPoint y: 180, endPoint x: 294, endPoint y: 138, distance: 56.8
click at [256, 179] on video at bounding box center [220, 160] width 424 height 239
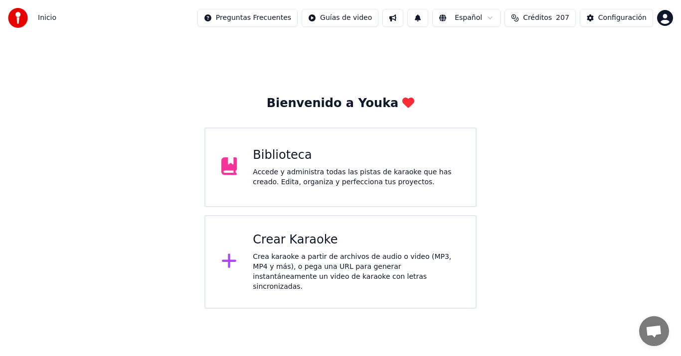
click at [346, 185] on div "Accede y administra todas las pistas de karaoke que has creado. Edita, organiza…" at bounding box center [356, 177] width 207 height 20
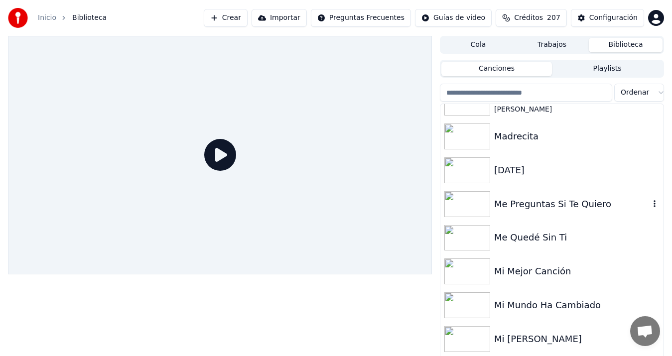
scroll to position [748, 0]
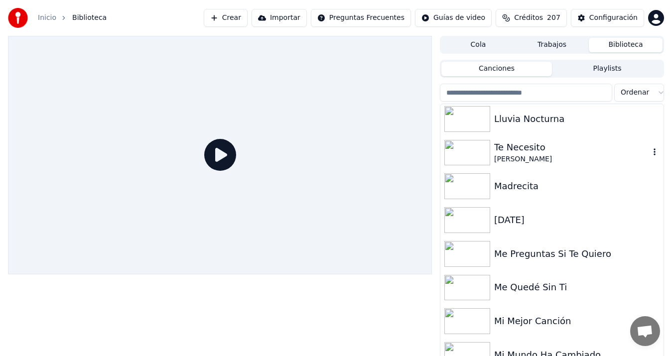
click at [522, 153] on div "Te Necesito" at bounding box center [572, 148] width 156 height 14
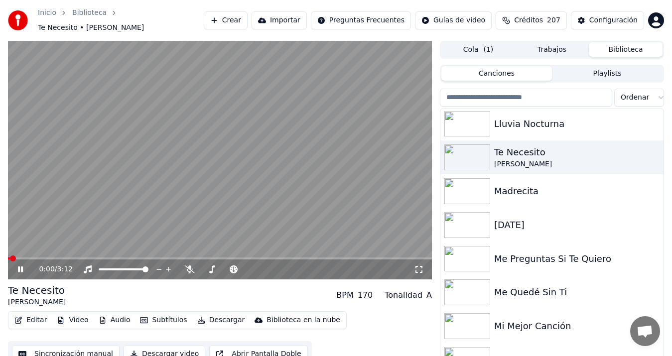
click at [131, 349] on button "Descargar video" at bounding box center [165, 354] width 82 height 18
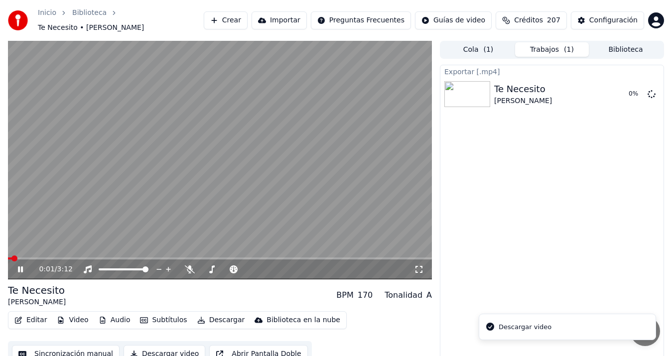
click at [163, 161] on video at bounding box center [220, 160] width 424 height 239
